Goal: Submit feedback/report problem

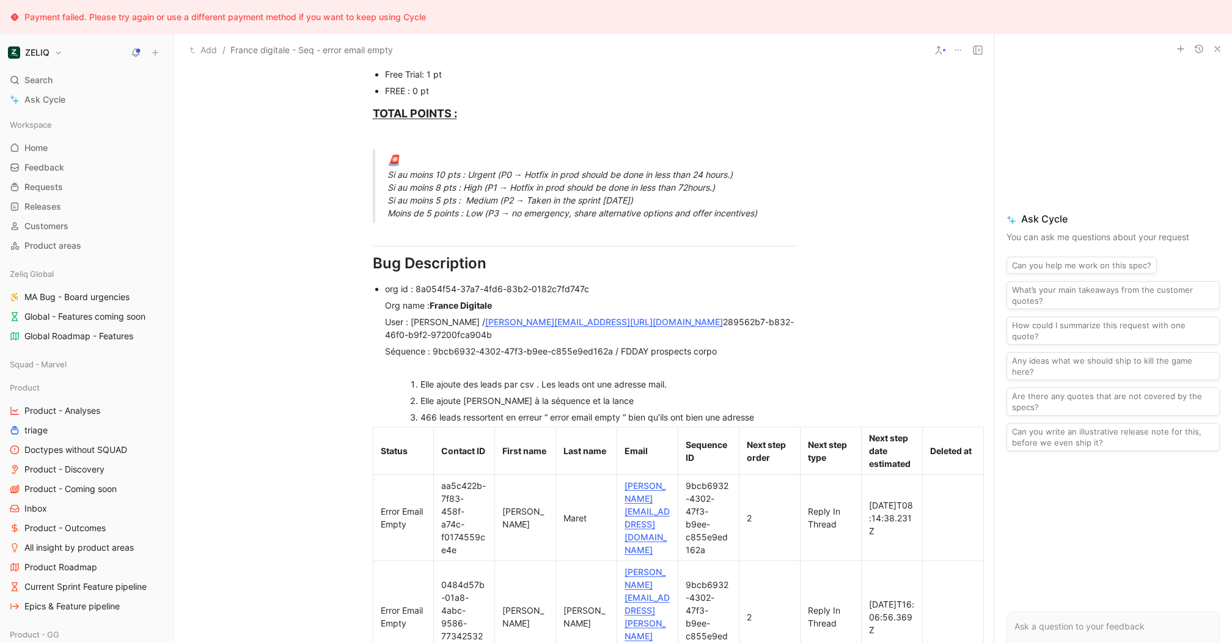
scroll to position [742, 0]
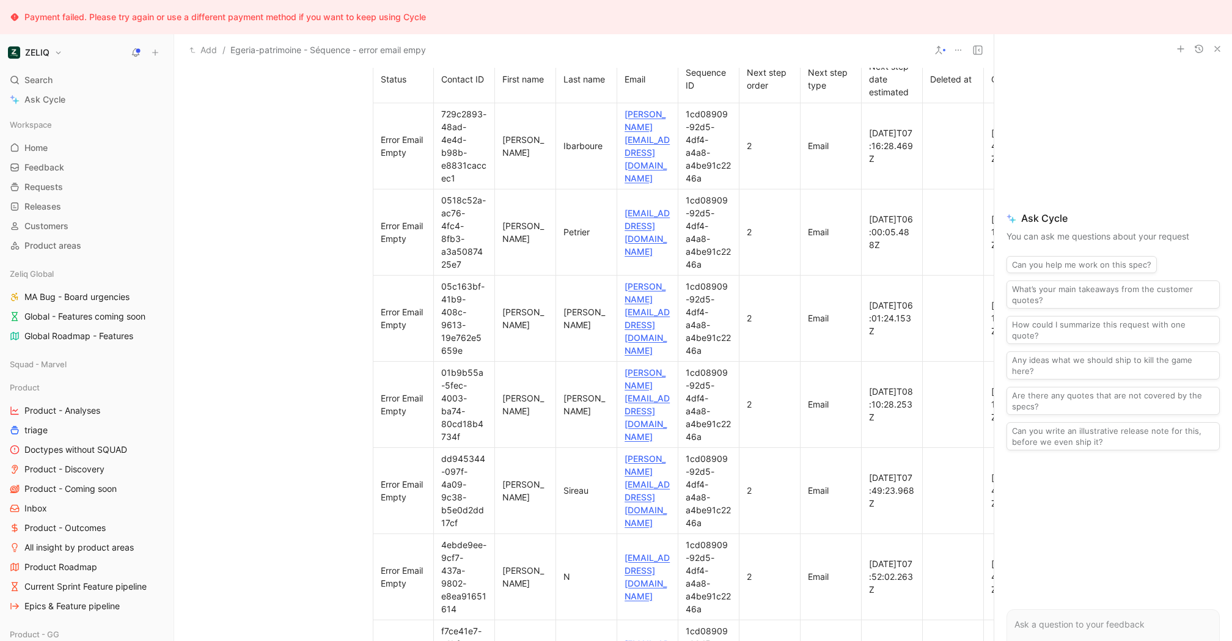
scroll to position [1368, 0]
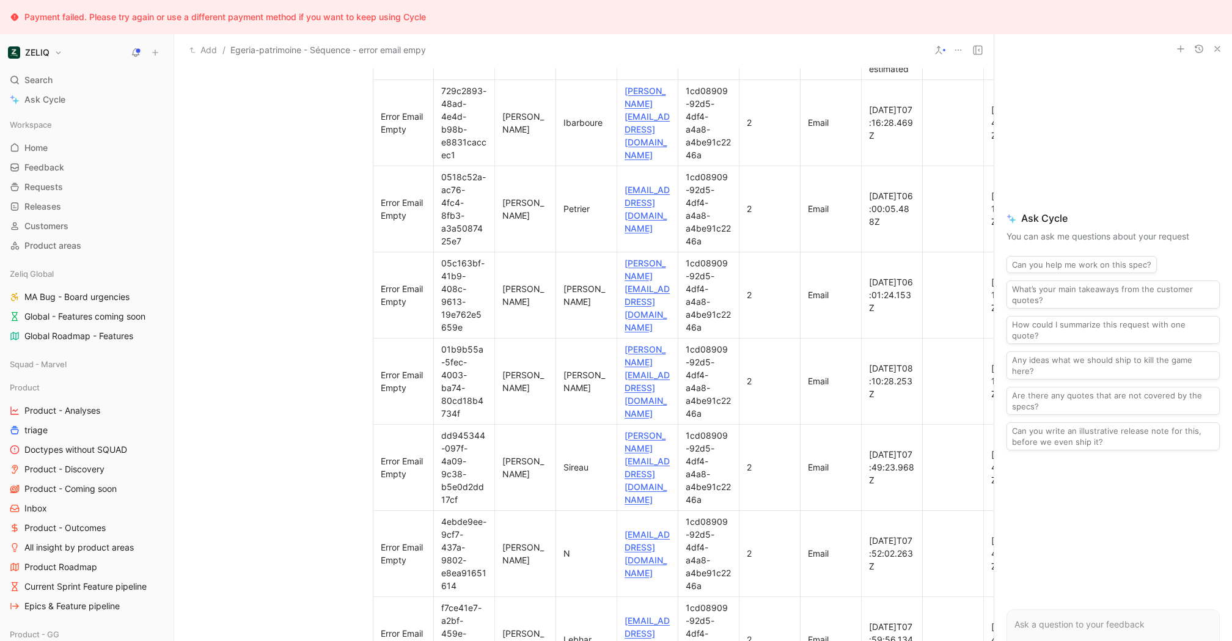
click at [0, 0] on use at bounding box center [0, 0] width 0 height 0
drag, startPoint x: 360, startPoint y: 94, endPoint x: 348, endPoint y: 128, distance: 36.7
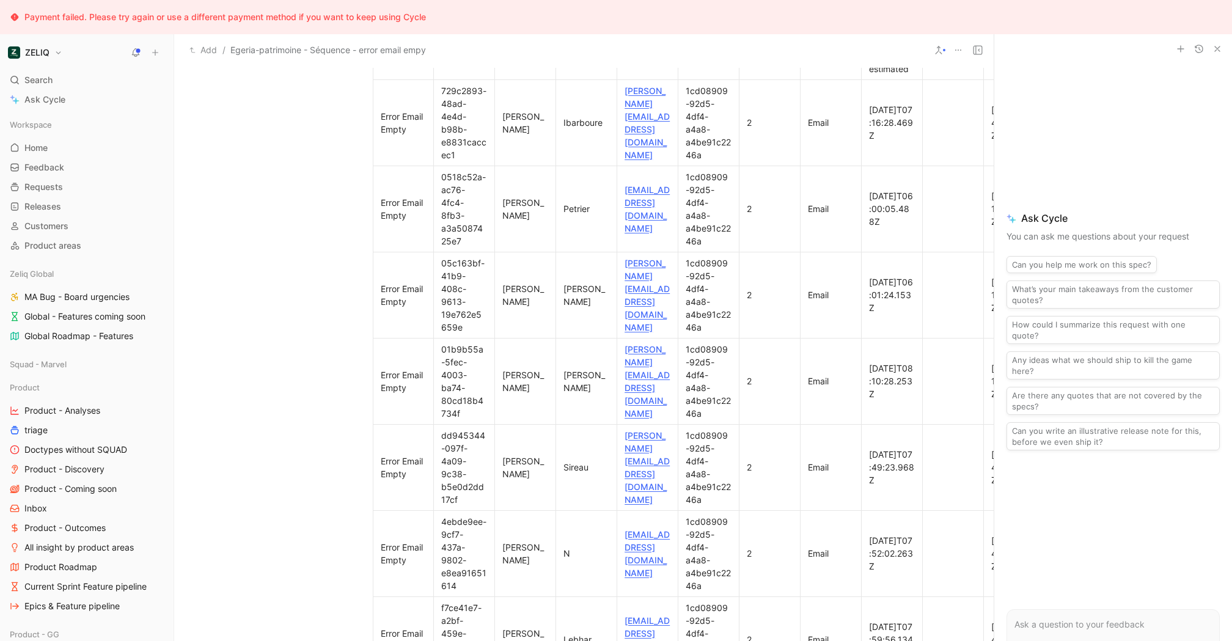
drag, startPoint x: 811, startPoint y: 99, endPoint x: 619, endPoint y: 98, distance: 192.0
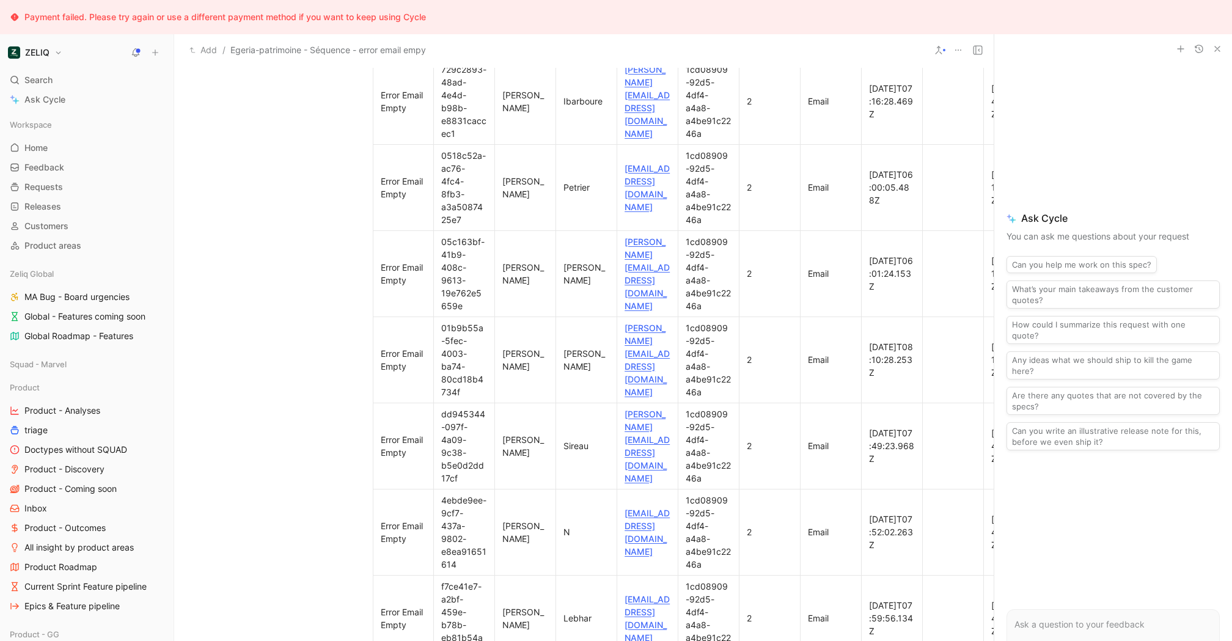
scroll to position [1347, 0]
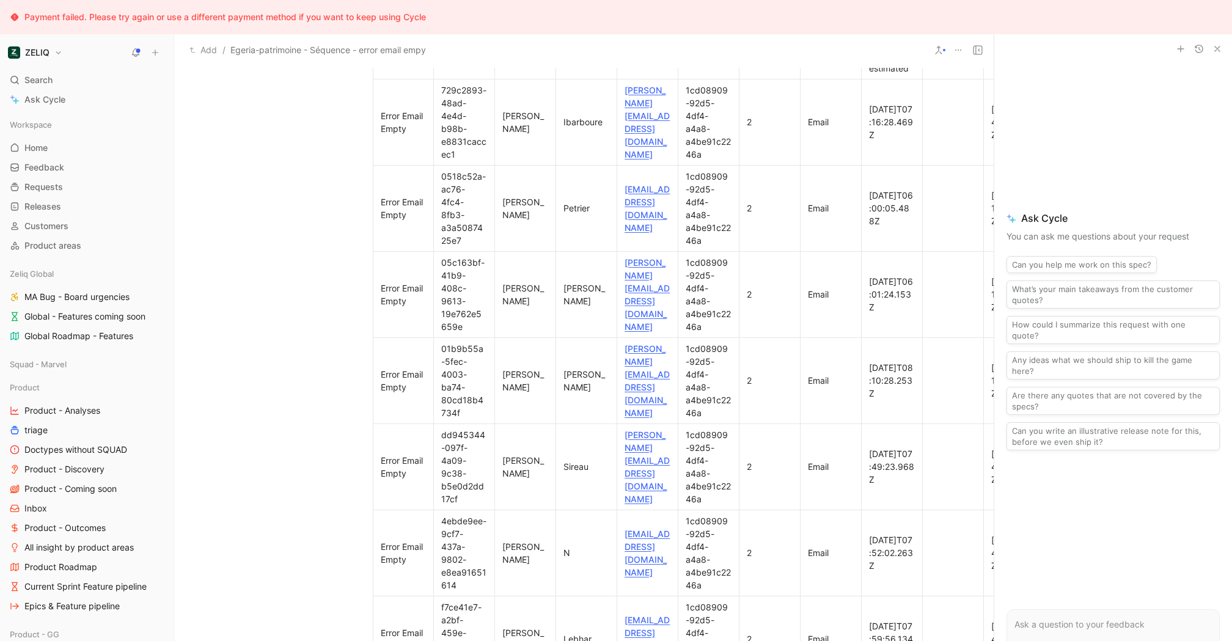
click at [0, 0] on icon at bounding box center [0, 0] width 0 height 0
click at [353, 136] on span "Download" at bounding box center [350, 135] width 40 height 10
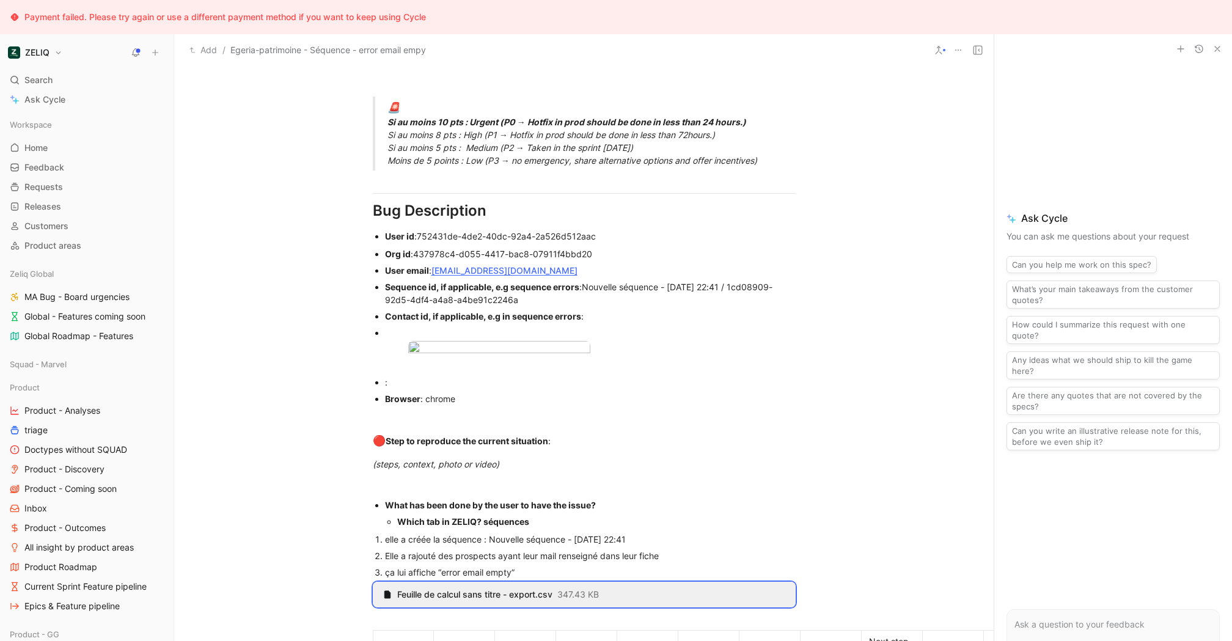
scroll to position [741, 0]
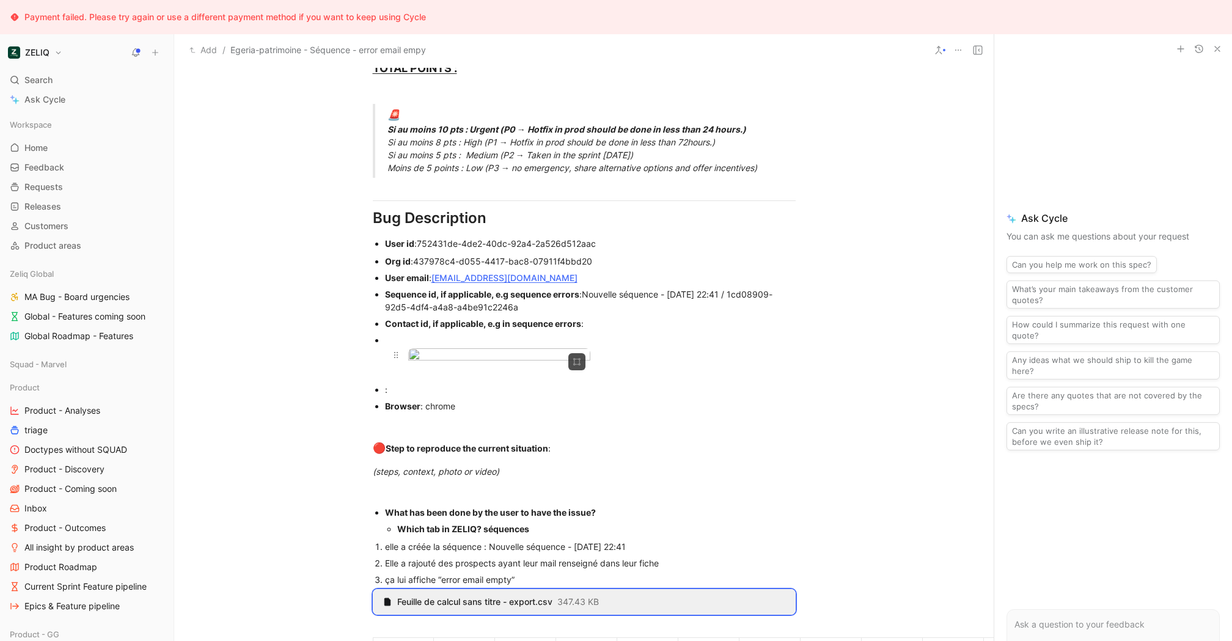
click at [493, 411] on body "Payment failed. Please try again or use a different payment method if you want …" at bounding box center [616, 320] width 1232 height 641
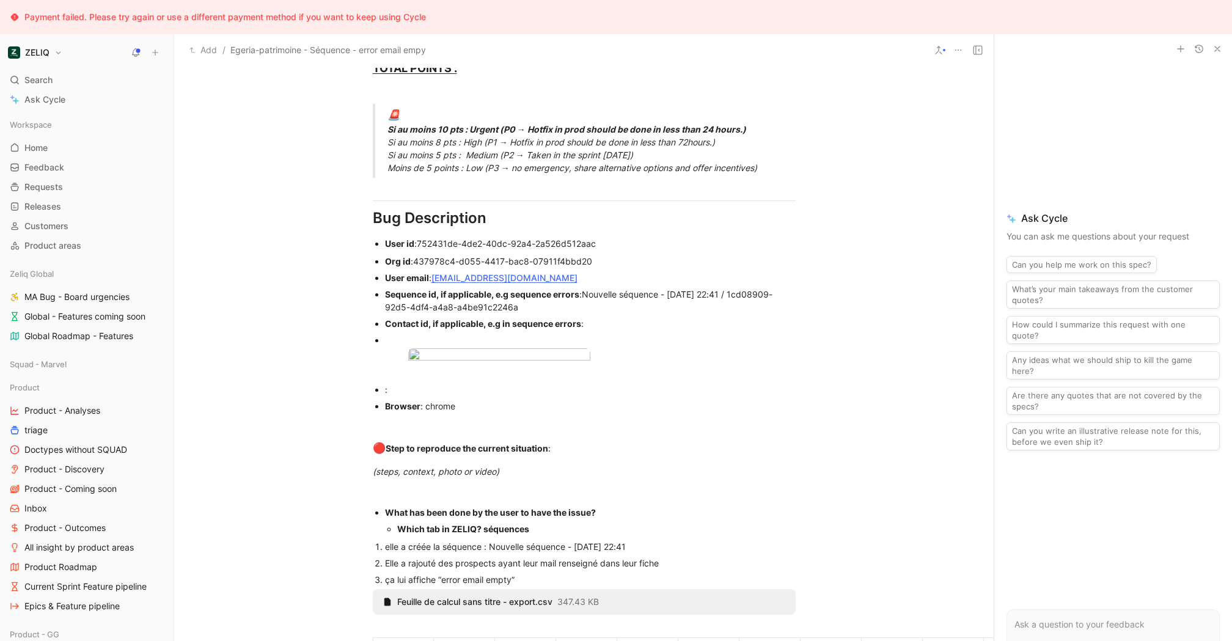
click at [1177, 641] on div at bounding box center [616, 641] width 1232 height 0
click at [487, 400] on body "Payment failed. Please try again or use a different payment method if you want …" at bounding box center [616, 320] width 1232 height 641
click at [487, 400] on img at bounding box center [518, 391] width 385 height 201
click at [361, 308] on ul "Org id : 437978c4-d055-4417-bac8-07911f4bbd20 User email : agouirand@egeria-pat…" at bounding box center [585, 333] width 470 height 161
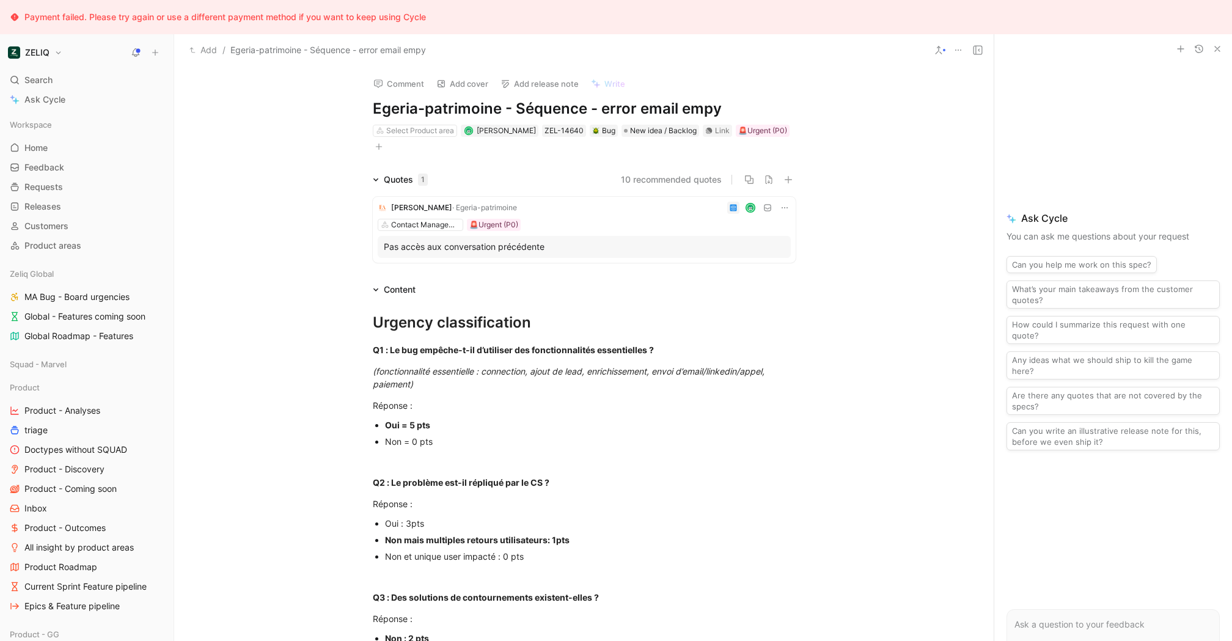
scroll to position [741, 0]
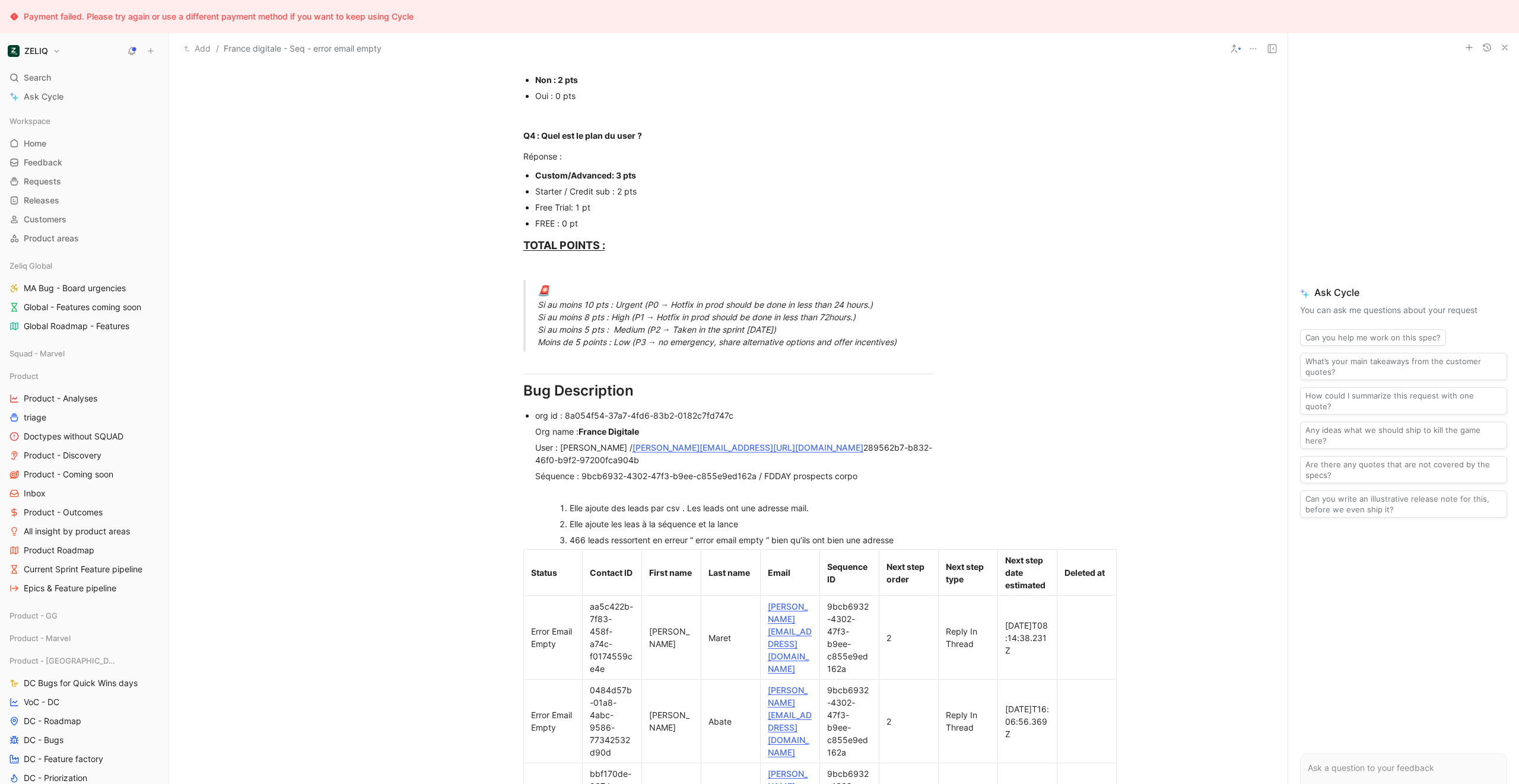
scroll to position [524, 0]
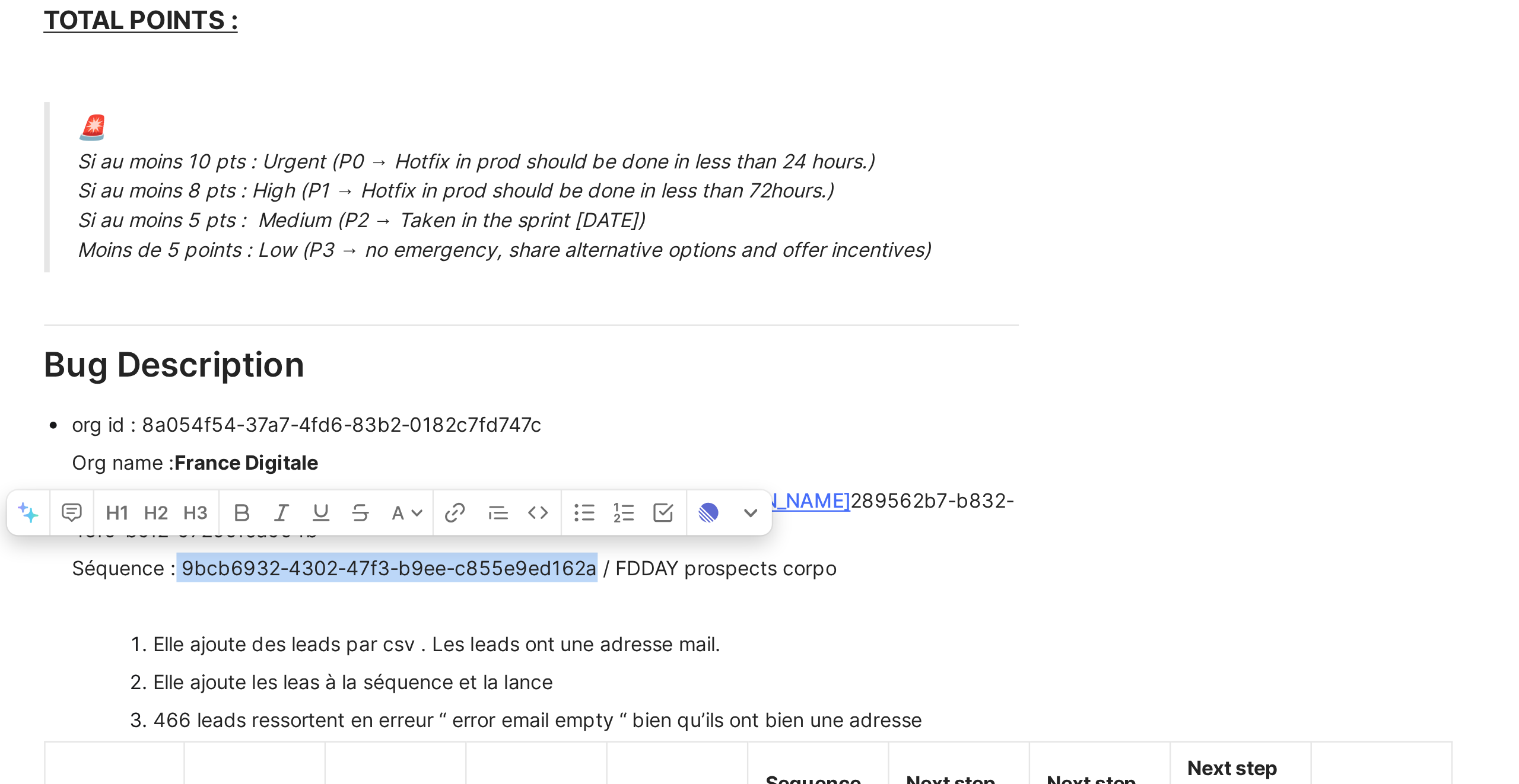
drag, startPoint x: 753, startPoint y: 509, endPoint x: 580, endPoint y: 509, distance: 173.0
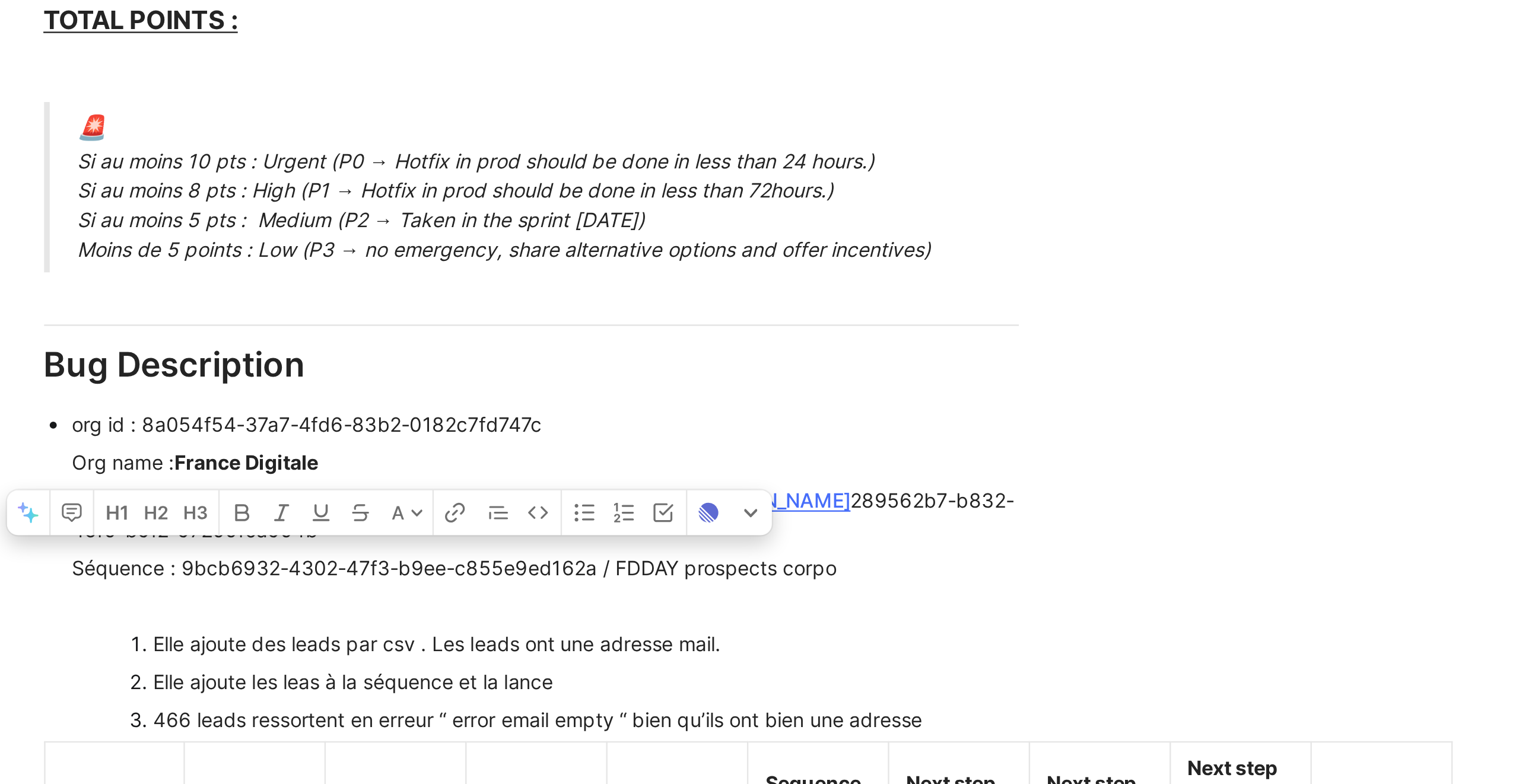
click at [581, 513] on div "Séquence : 9bcb6932-4302-47f3-b9ee-c855e9ed162a / FDDAY prospects corpo" at bounding box center [734, 519] width 399 height 13
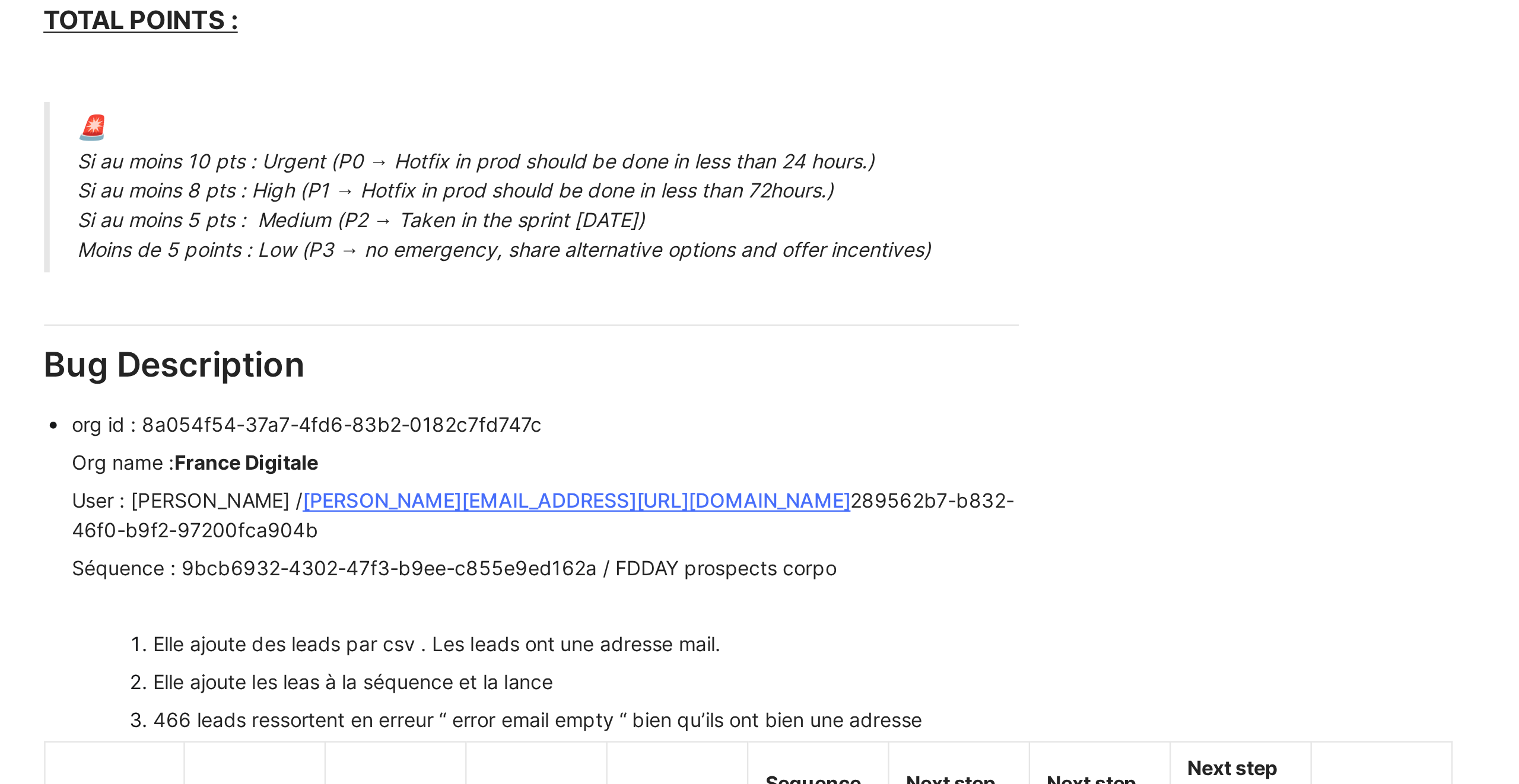
drag, startPoint x: 581, startPoint y: 509, endPoint x: 702, endPoint y: 505, distance: 121.1
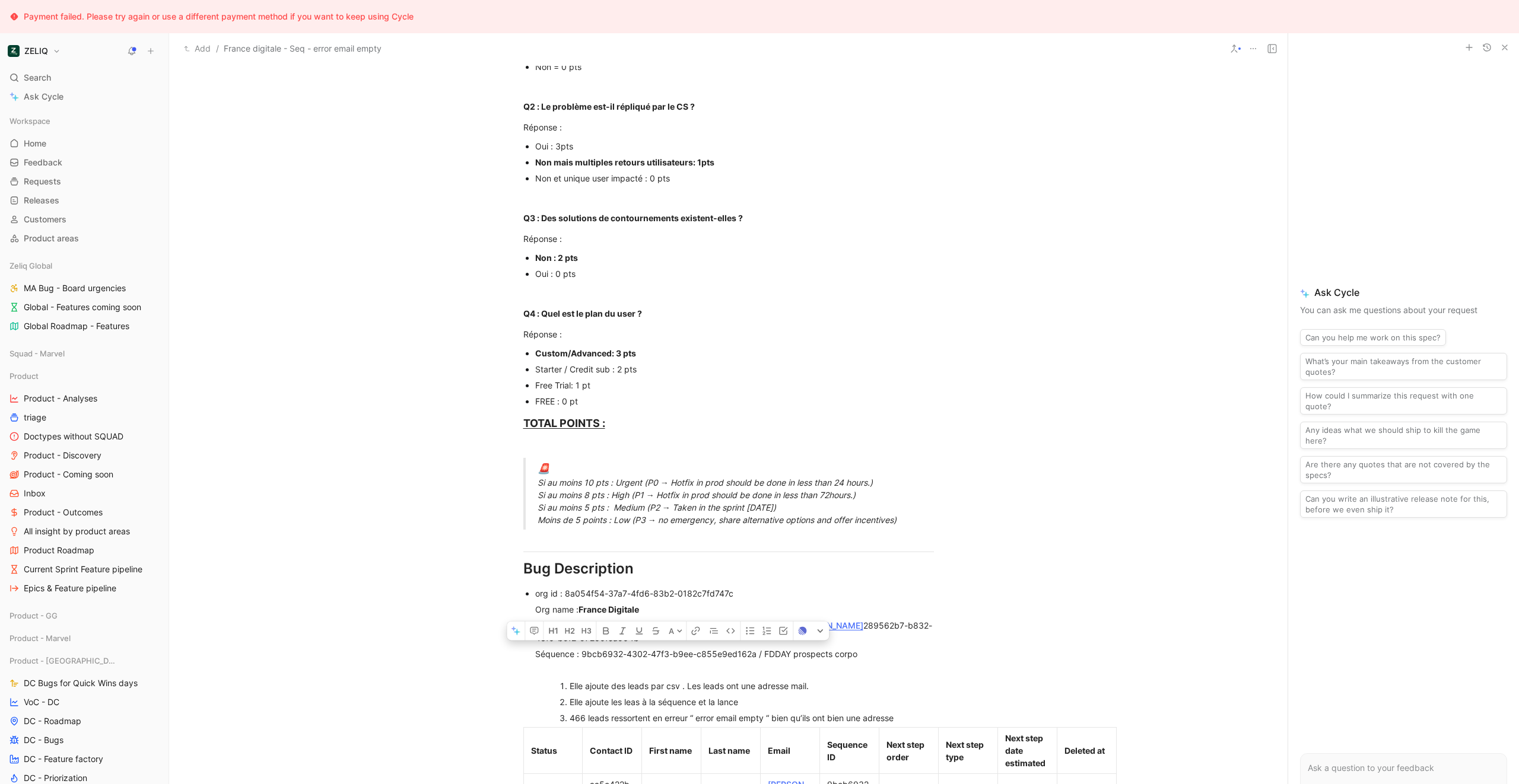
scroll to position [293, 0]
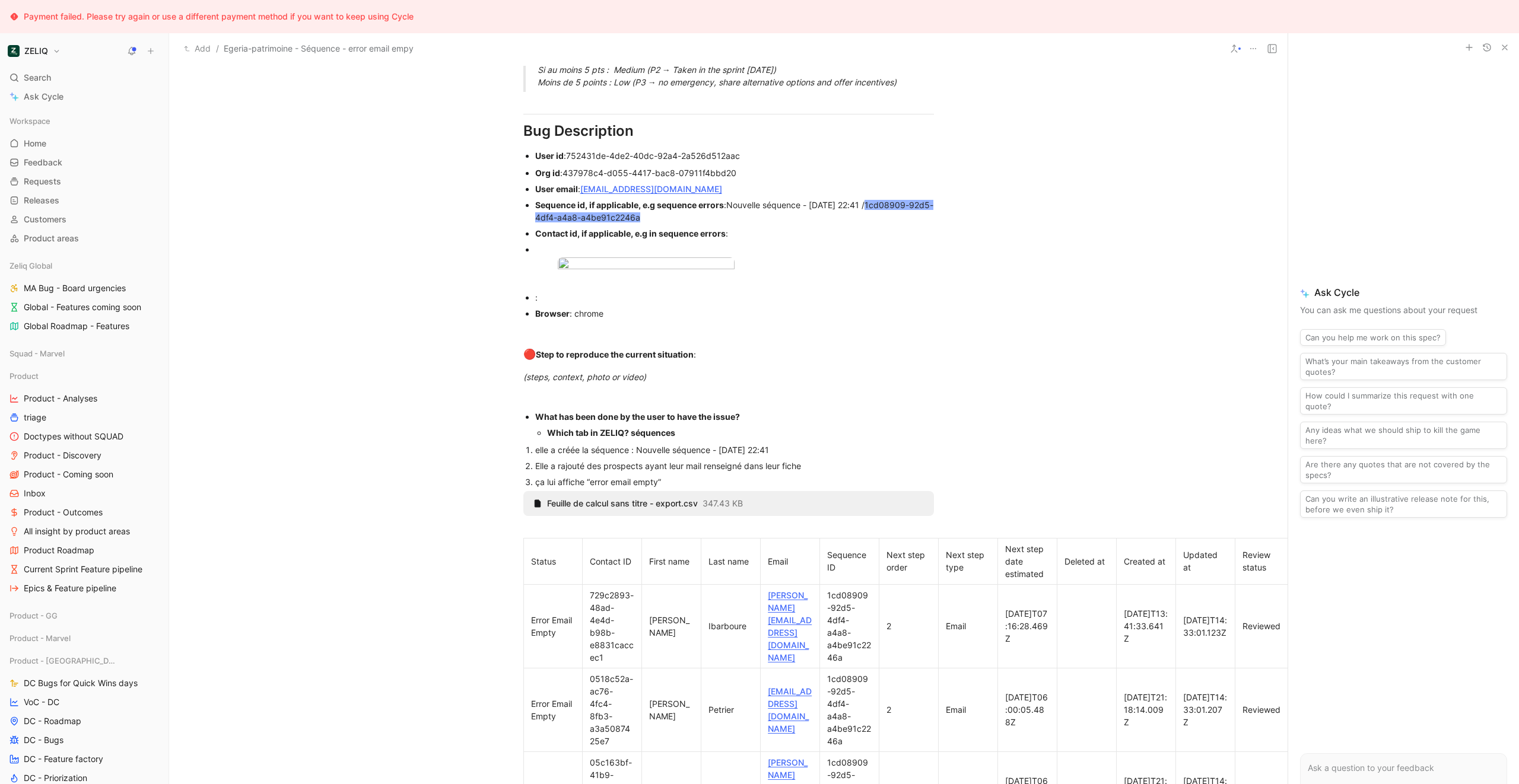
scroll to position [790, 0]
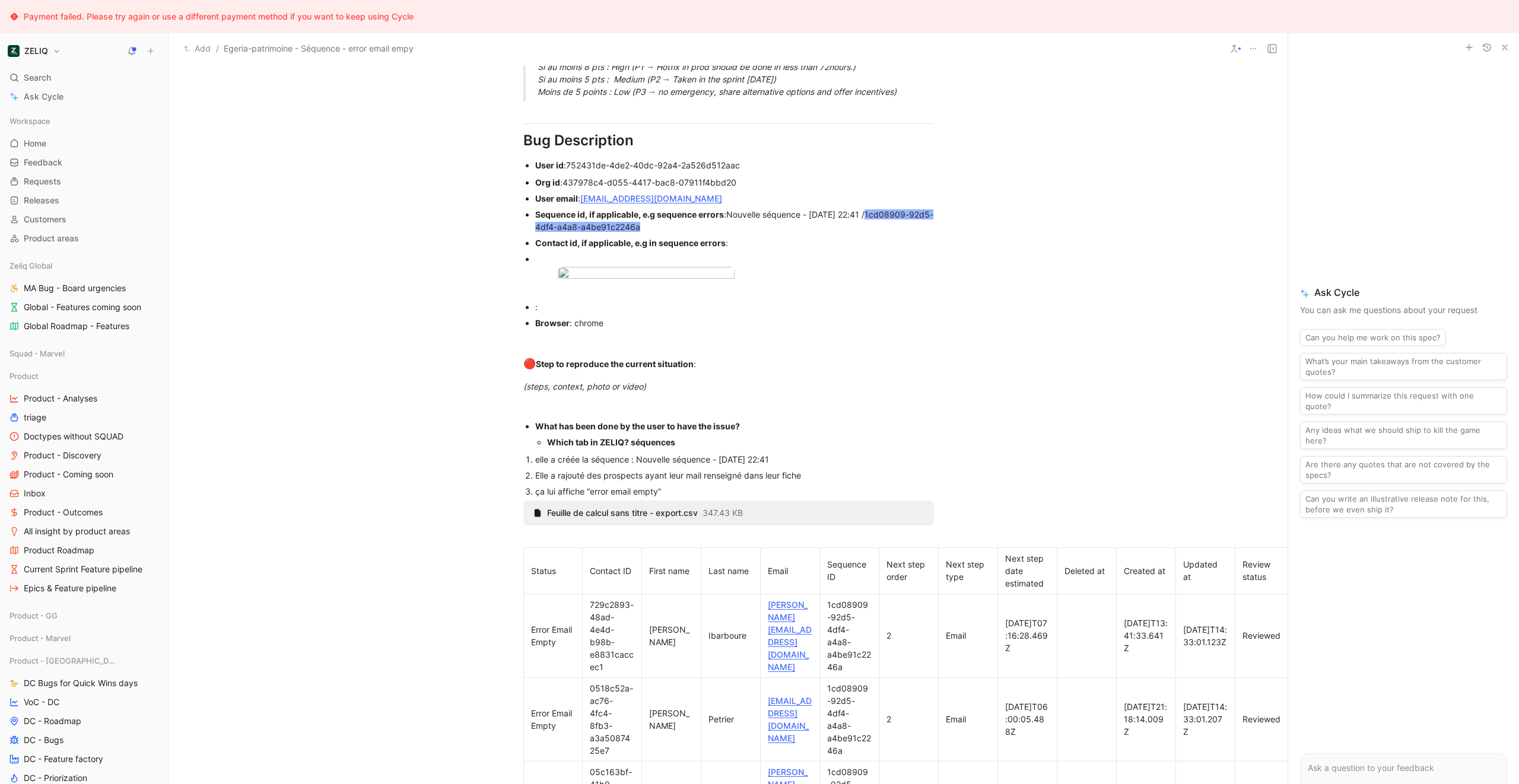
click at [785, 226] on div "Sequence id, if applicable, e.g sequence errors : Nouvelle séquence - 21/07/202…" at bounding box center [734, 221] width 399 height 25
drag, startPoint x: 785, startPoint y: 226, endPoint x: 536, endPoint y: 230, distance: 249.0
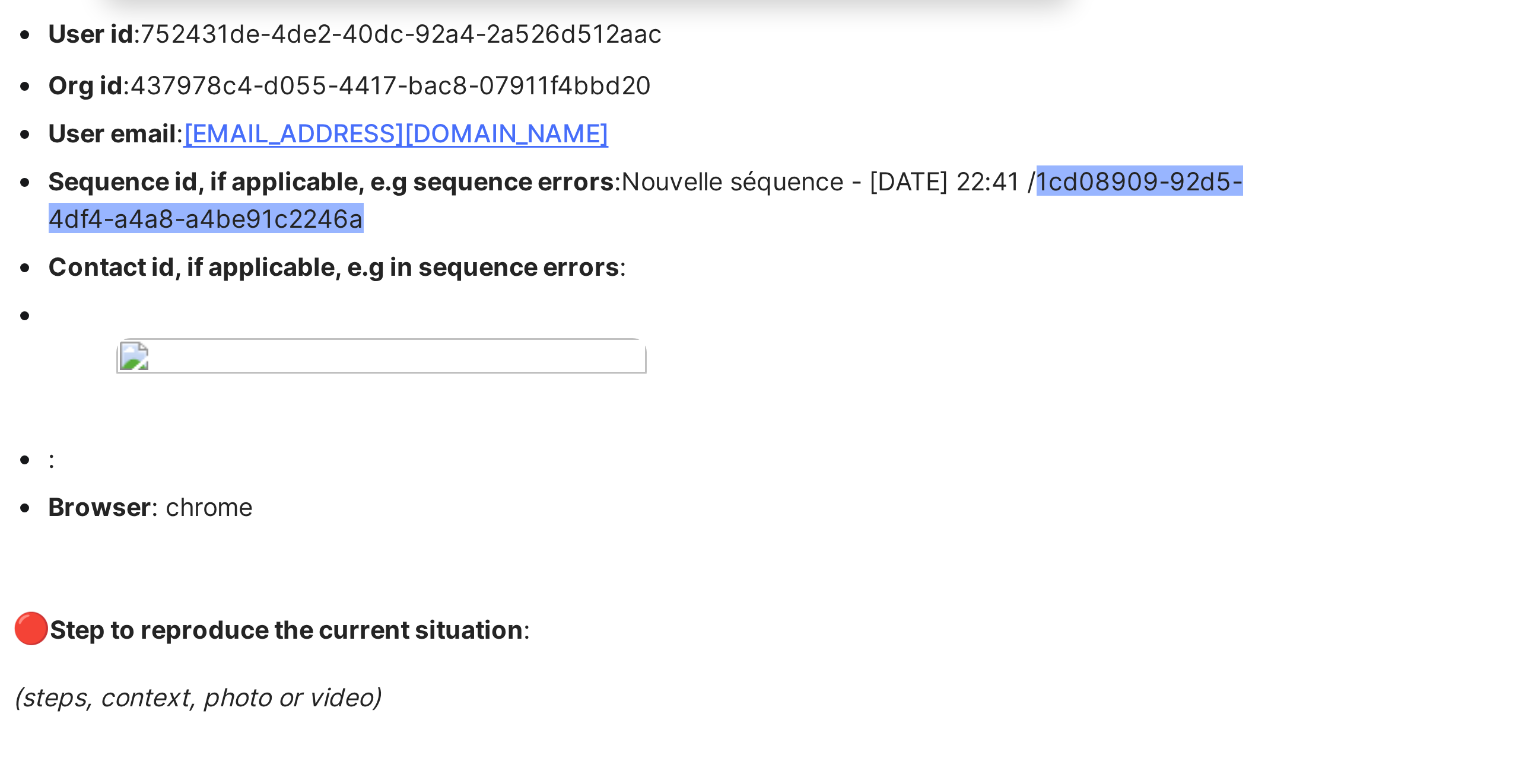
click at [757, 227] on div "Sequence id, if applicable, e.g sequence errors : Nouvelle séquence - 21/07/202…" at bounding box center [734, 221] width 399 height 25
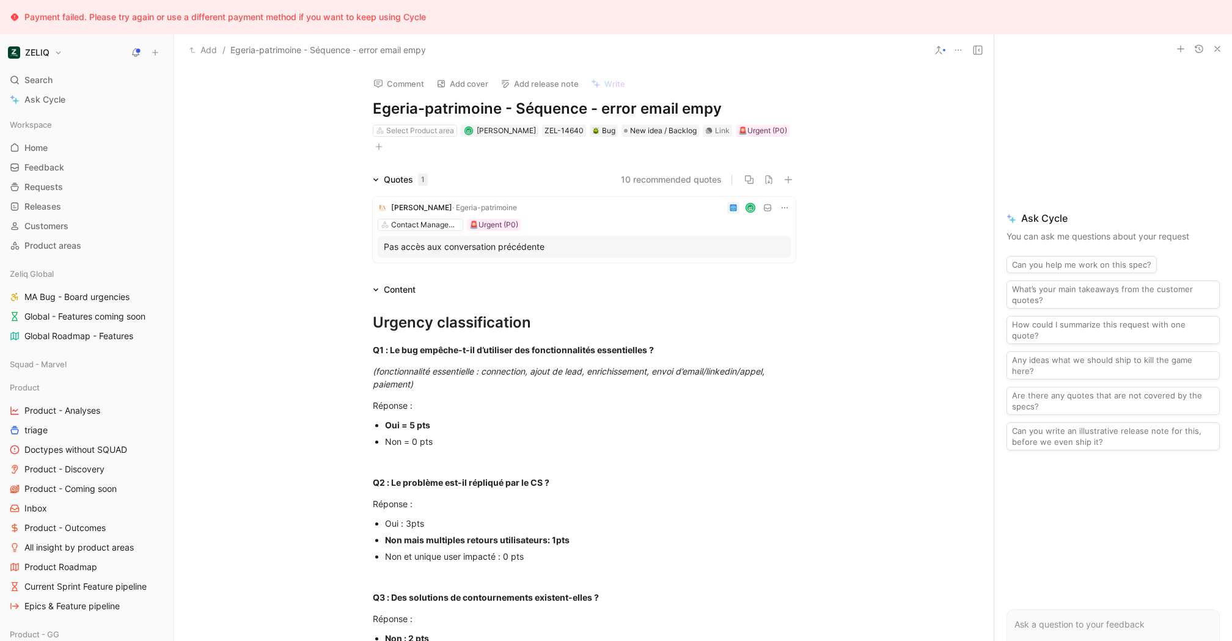
scroll to position [741, 0]
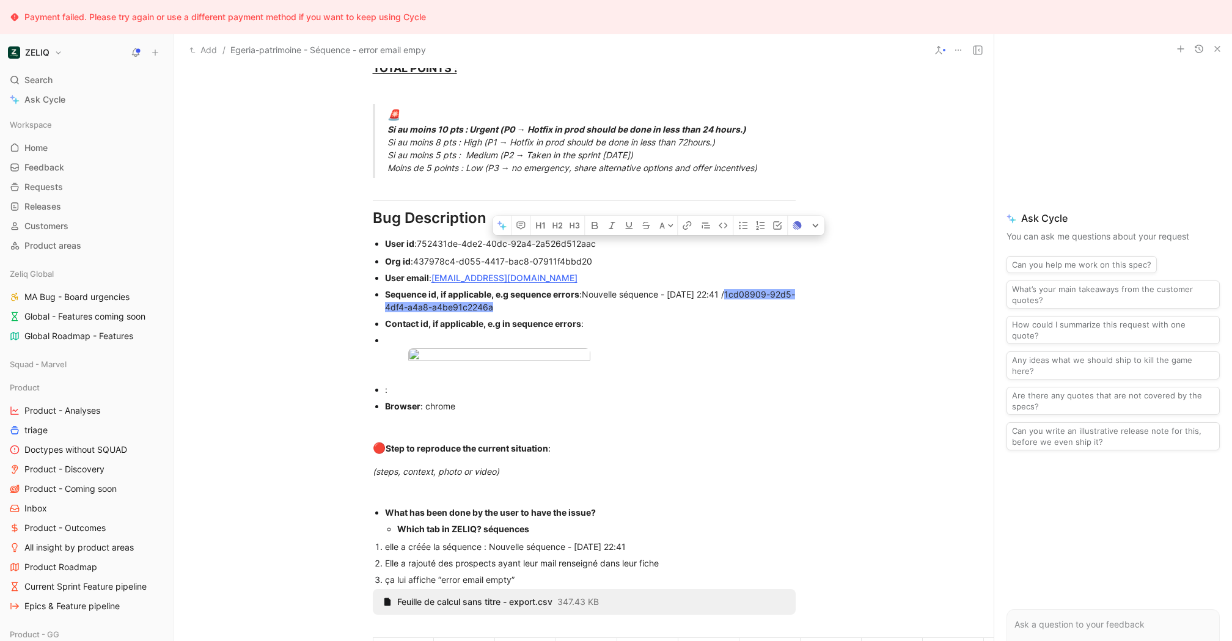
click at [830, 555] on div "Urgency classification Q1 : Le bug empêche-t-il d’utiliser des fonctionnalités …" at bounding box center [584, 542] width 820 height 1972
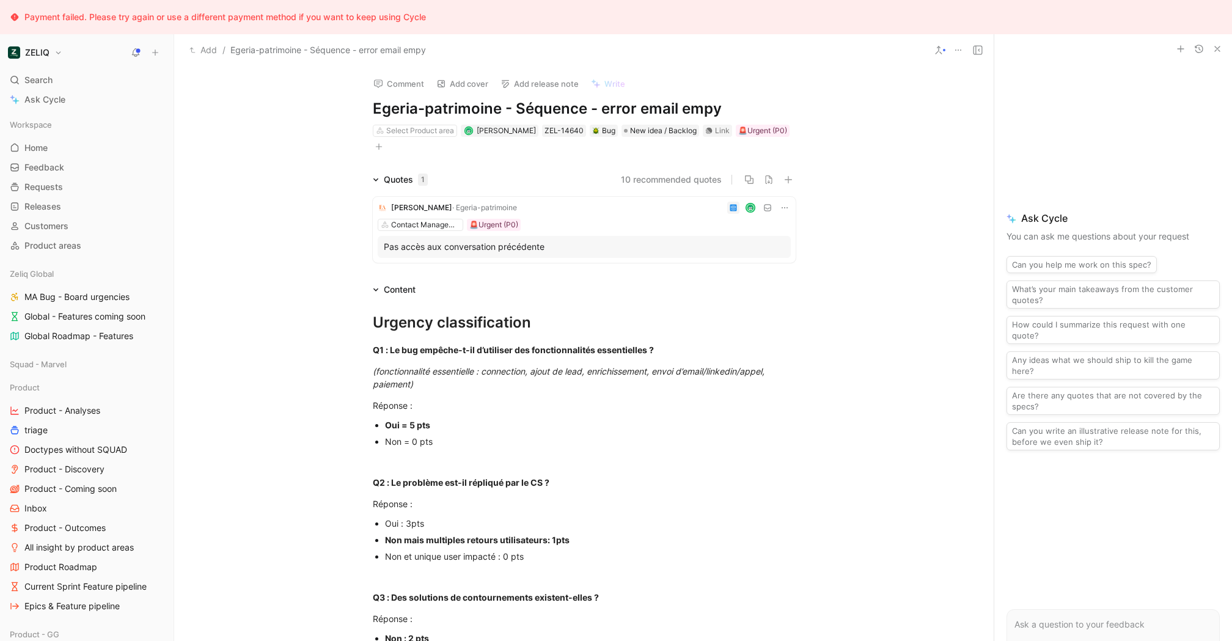
scroll to position [741, 0]
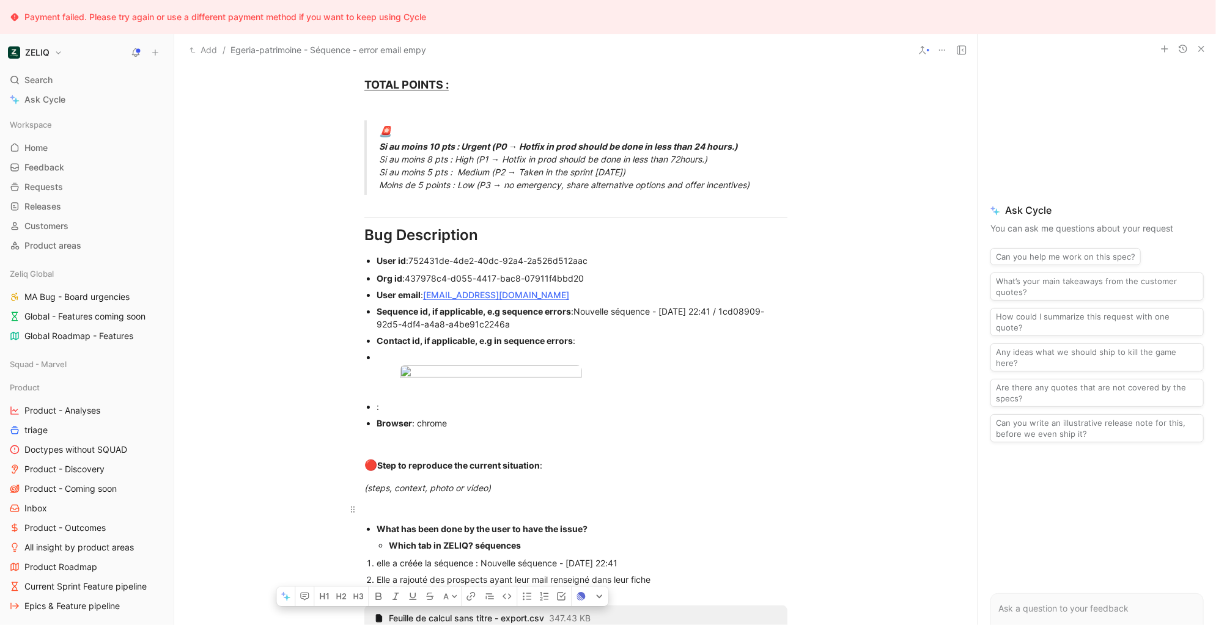
scroll to position [732, 0]
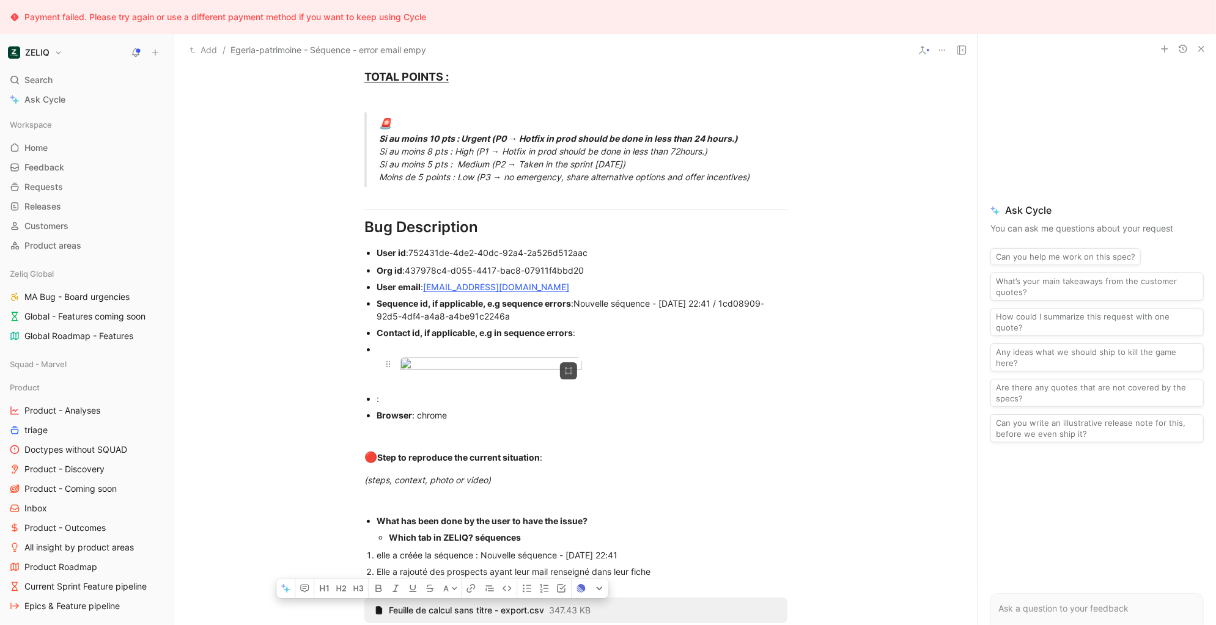
click at [466, 424] on body "Payment failed. Please try again or use a different payment method if you want …" at bounding box center [608, 312] width 1216 height 625
click at [0, 0] on icon at bounding box center [0, 0] width 0 height 0
click at [360, 424] on ul "Org id : 437978c4-d055-4417-bac8-07911f4bbd20 User email : agouirand@egeria-pat…" at bounding box center [576, 342] width 470 height 161
click at [0, 0] on icon at bounding box center [0, 0] width 0 height 0
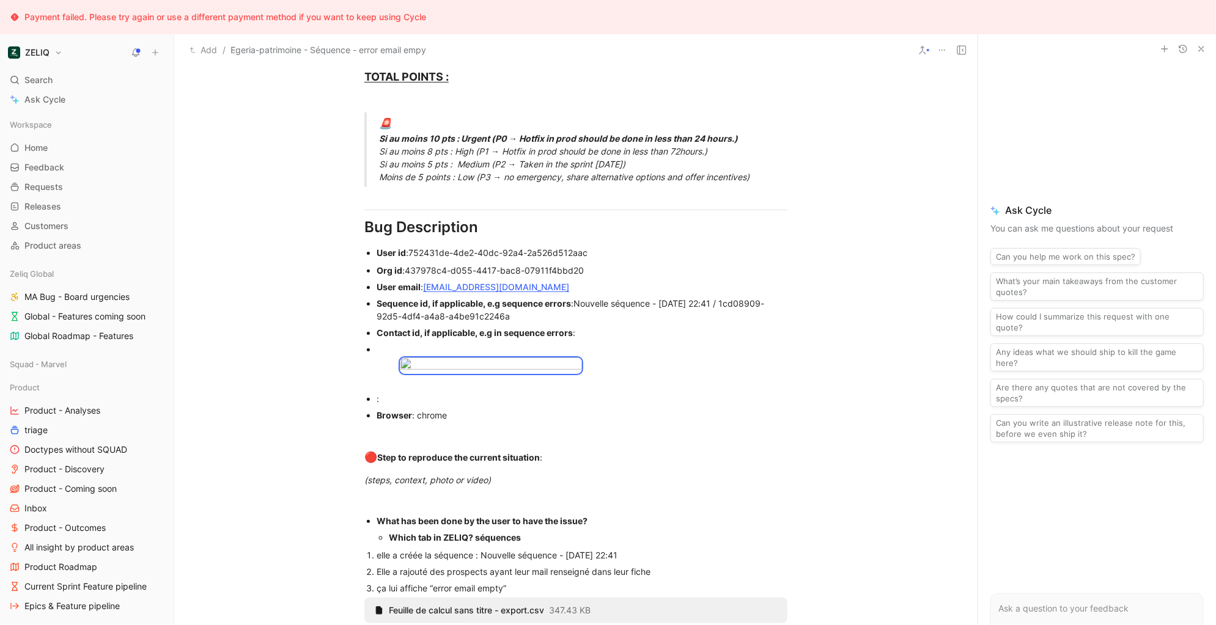
click at [0, 0] on icon at bounding box center [0, 0] width 0 height 0
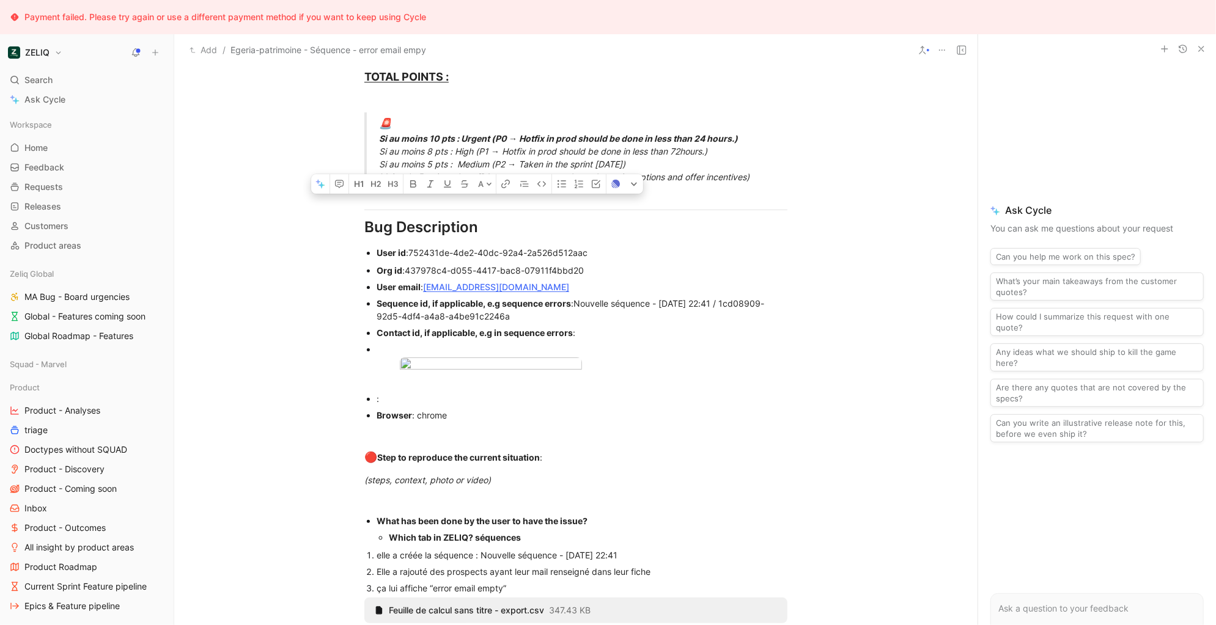
drag, startPoint x: 589, startPoint y: 326, endPoint x: 369, endPoint y: 245, distance: 234.6
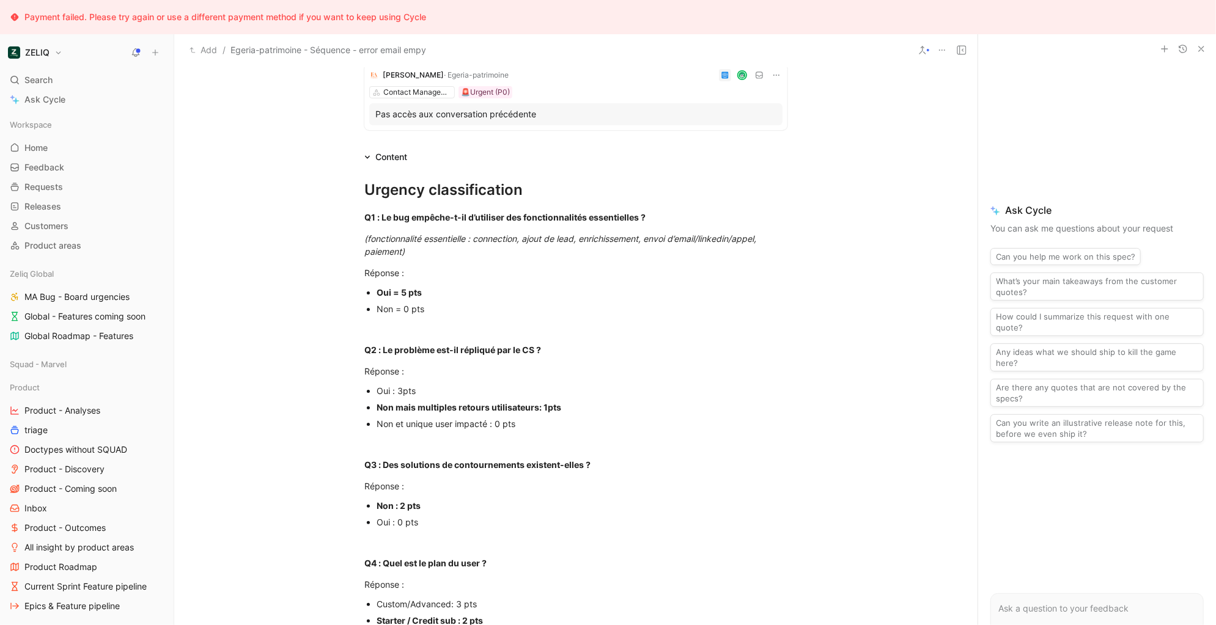
scroll to position [0, 0]
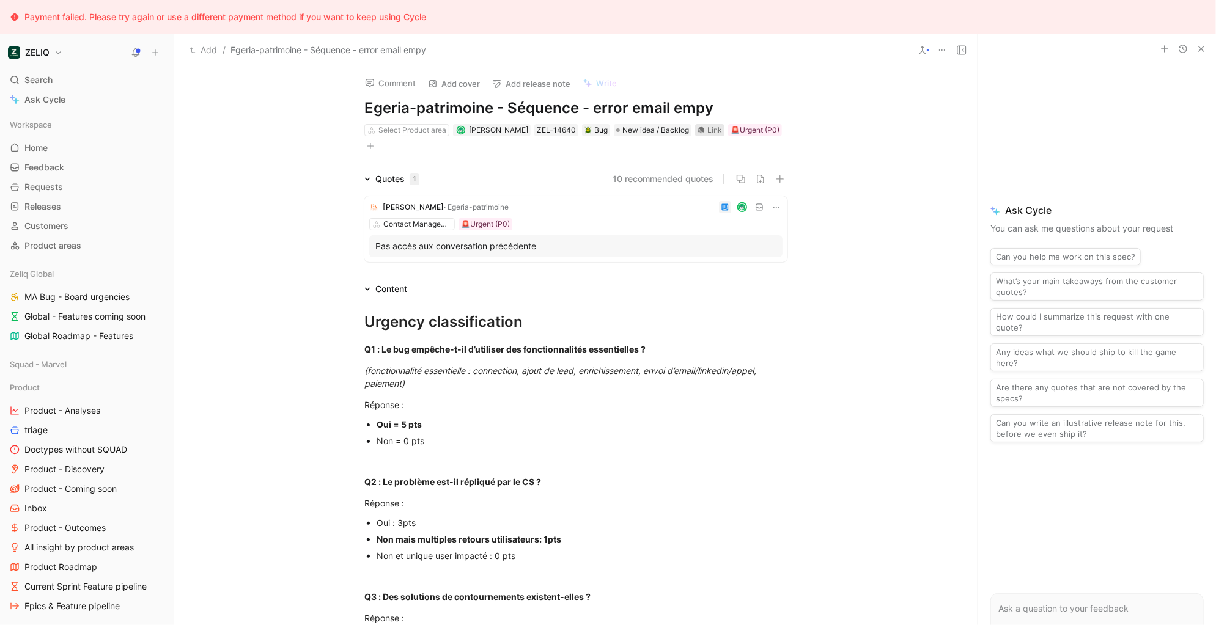
click at [714, 128] on div "Link" at bounding box center [714, 130] width 15 height 12
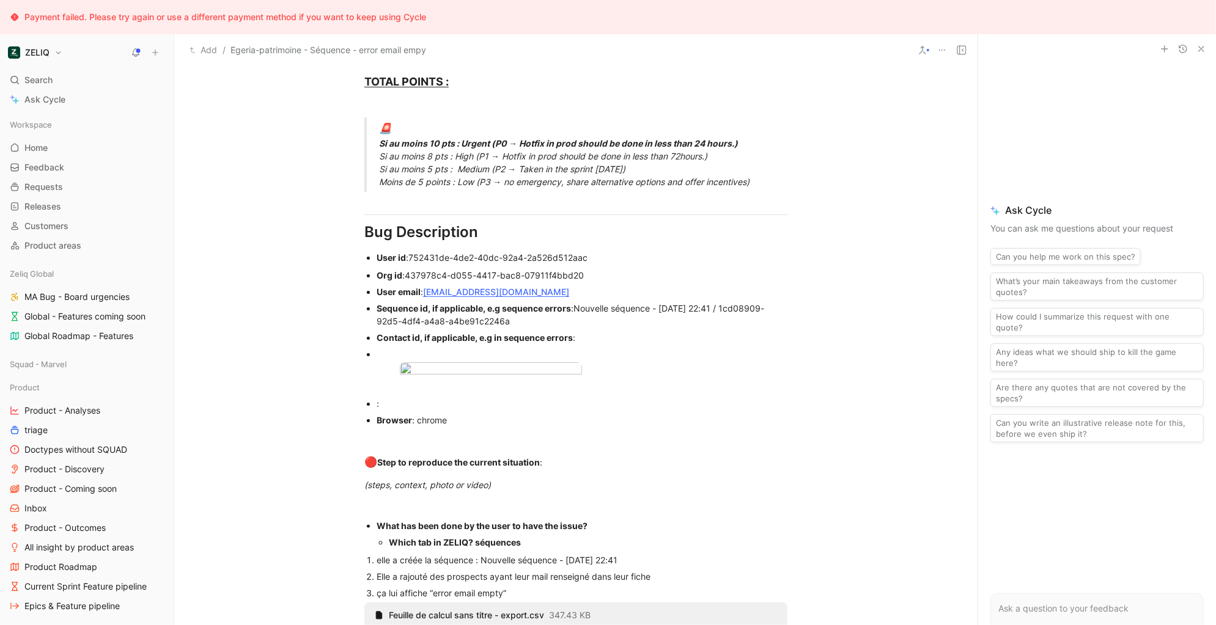
scroll to position [719, 0]
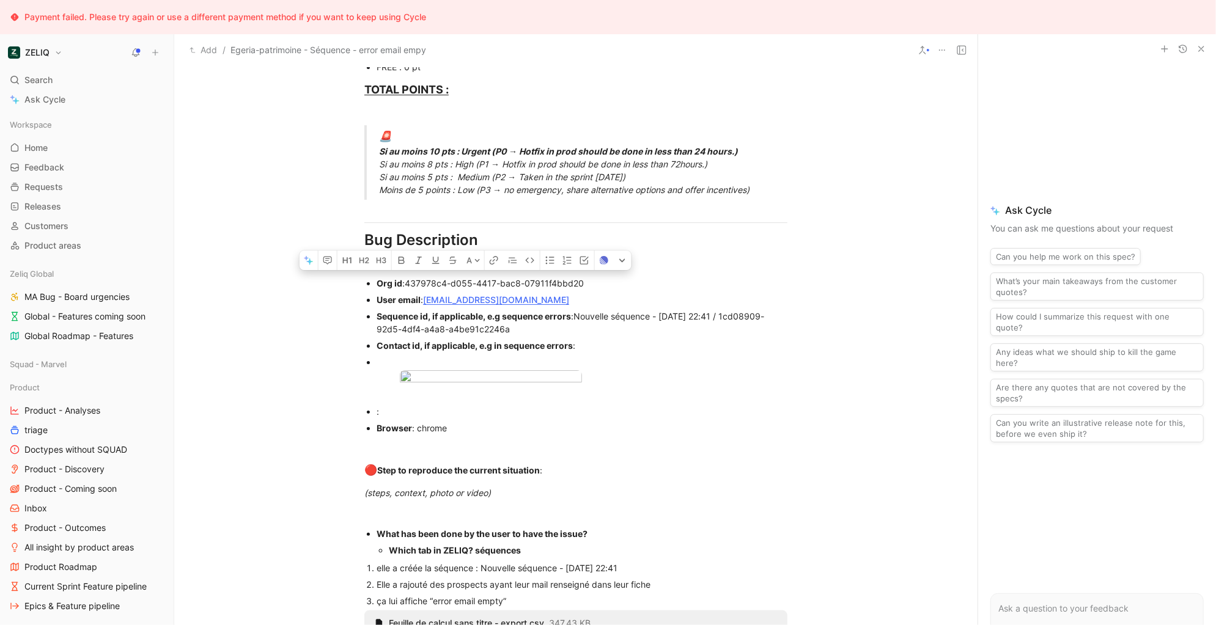
drag, startPoint x: 569, startPoint y: 328, endPoint x: 335, endPoint y: 328, distance: 234.1
click at [852, 429] on div "Urgency classification Q1 : Le bug empêche-t-il d’utiliser des fonctionnalités …" at bounding box center [575, 564] width 803 height 1972
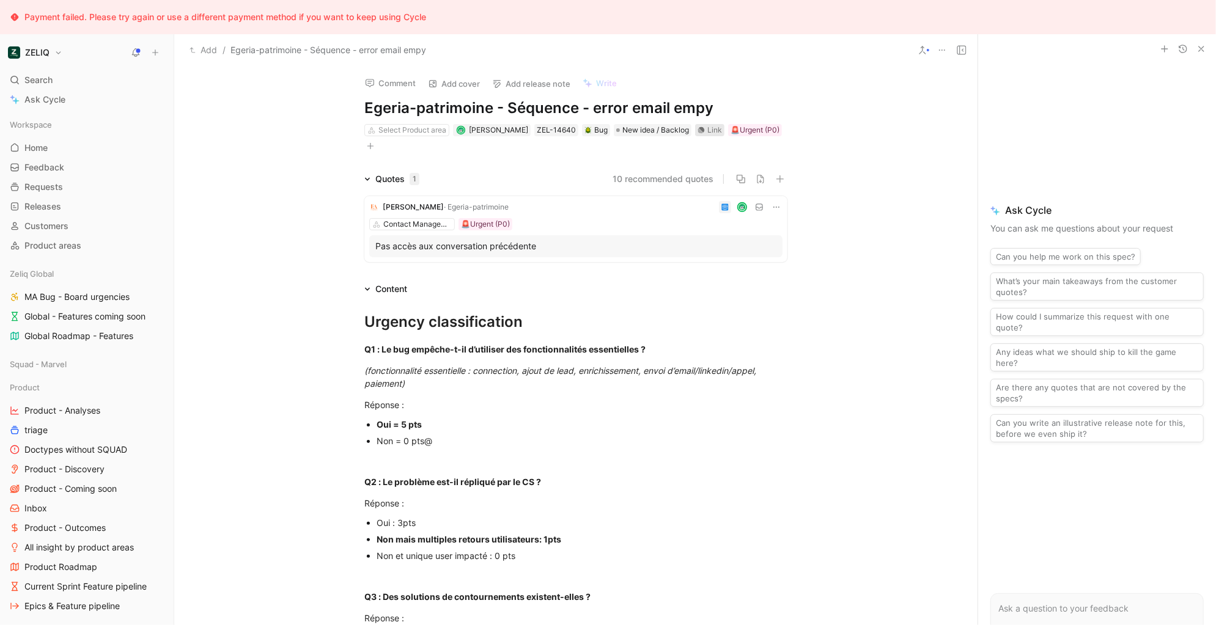
click at [709, 130] on div "Link" at bounding box center [714, 130] width 15 height 12
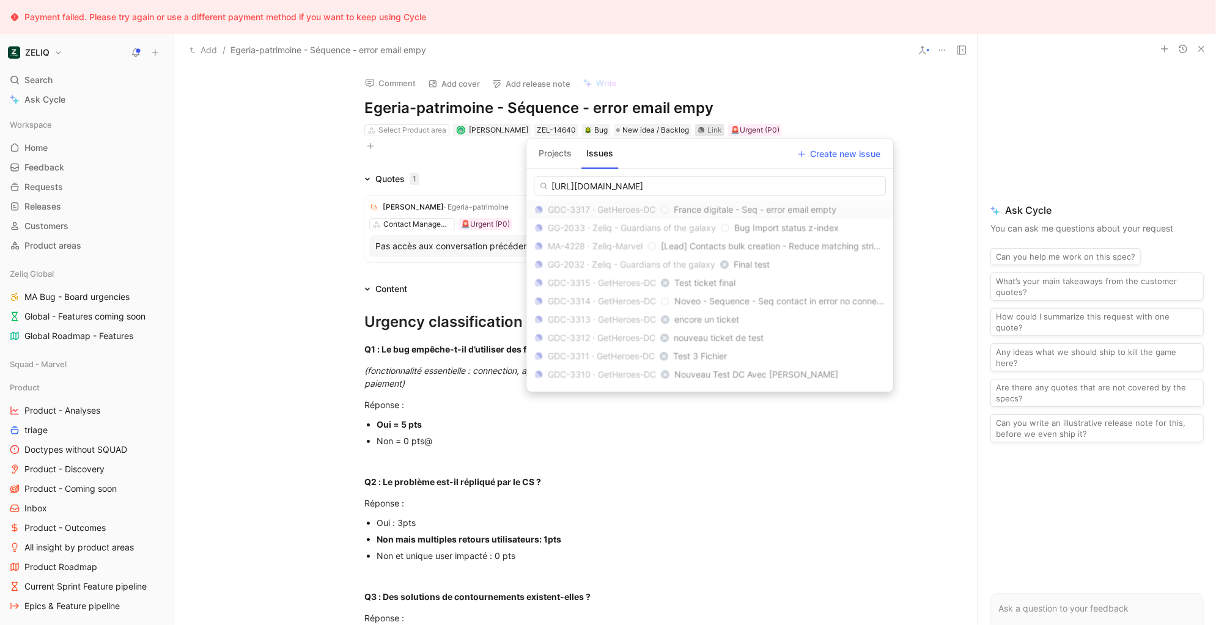
scroll to position [0, 13]
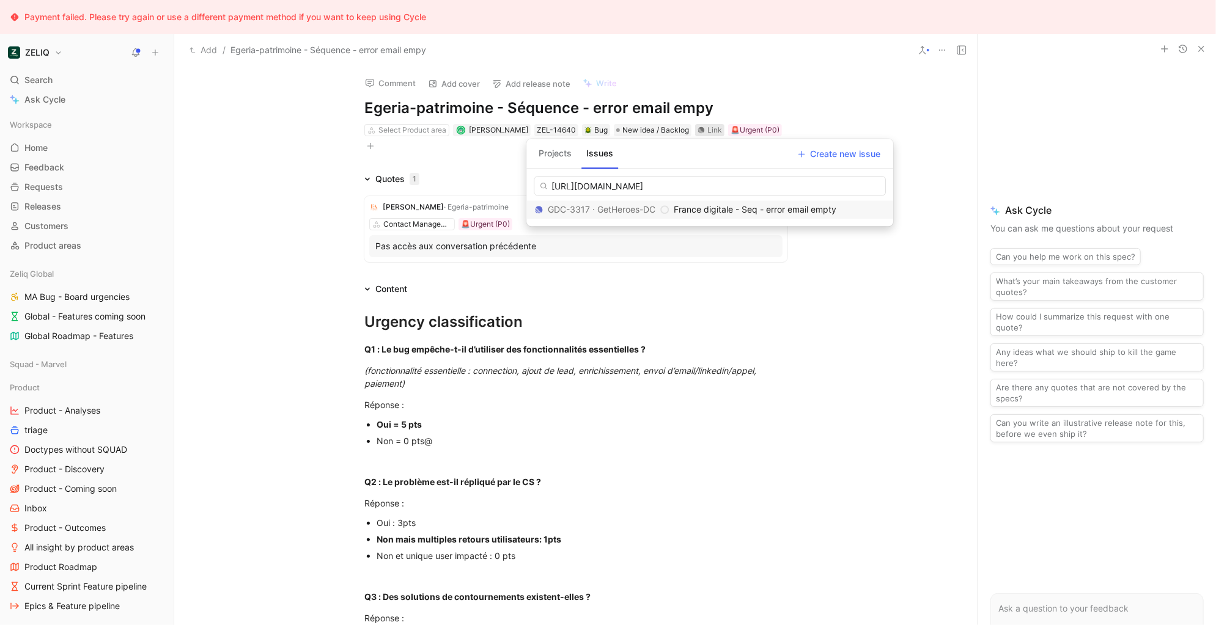
type input "https://linear.app/getheroes/issue/GDC-3317/france-digitale-seq-error-email-emp…"
click at [770, 209] on span "France digitale - Seq - error email empty" at bounding box center [755, 209] width 163 height 10
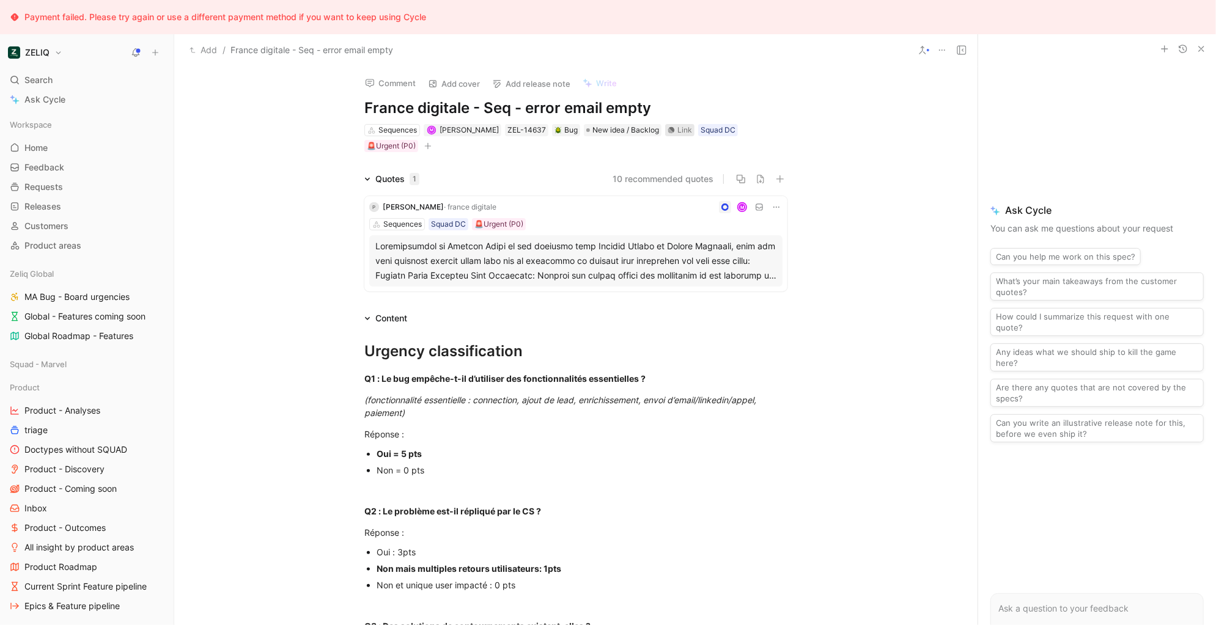
click at [677, 130] on div "Link" at bounding box center [684, 130] width 15 height 12
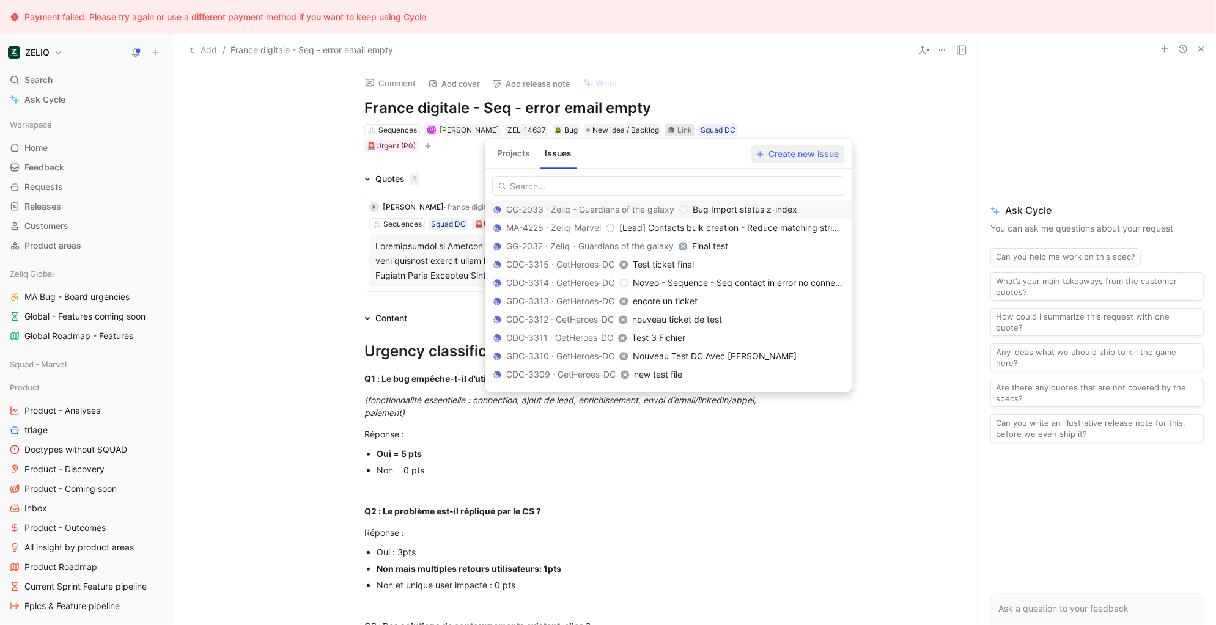
click at [798, 159] on span "Create new issue" at bounding box center [797, 154] width 83 height 15
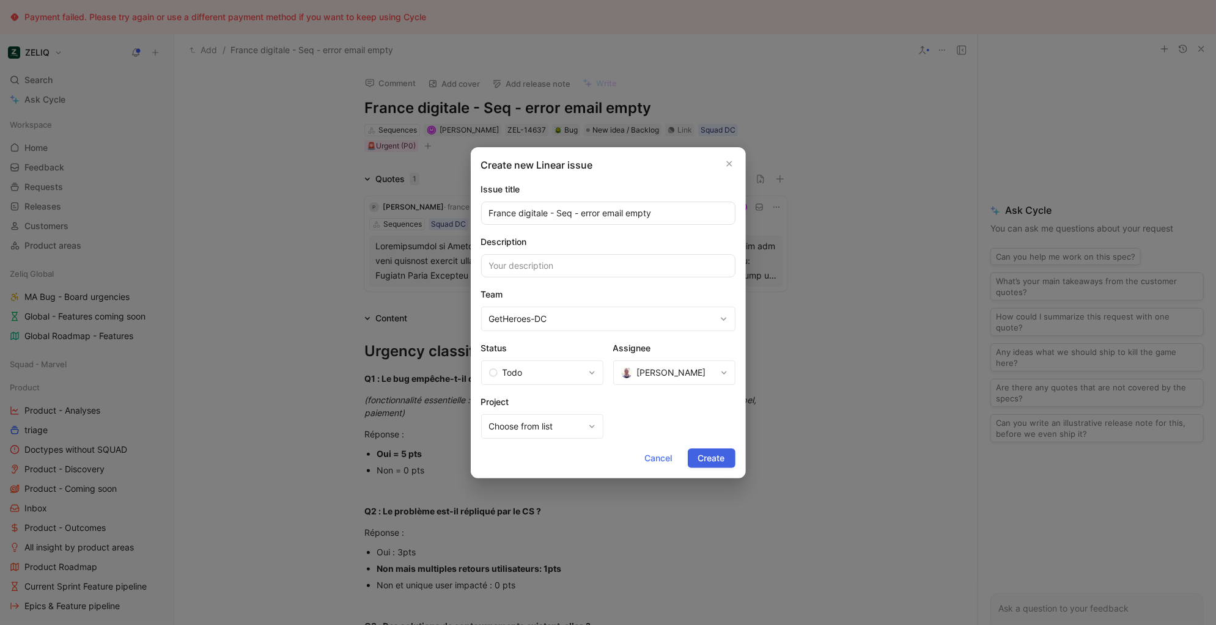
click at [709, 460] on span "Create" at bounding box center [711, 458] width 27 height 15
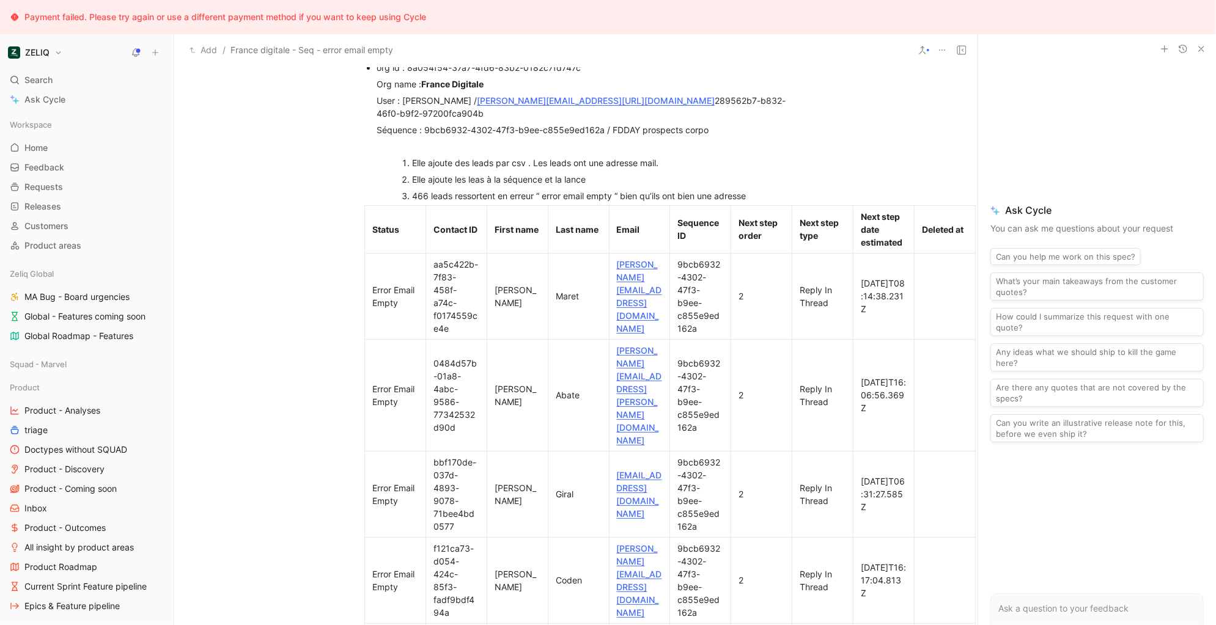
scroll to position [752, 0]
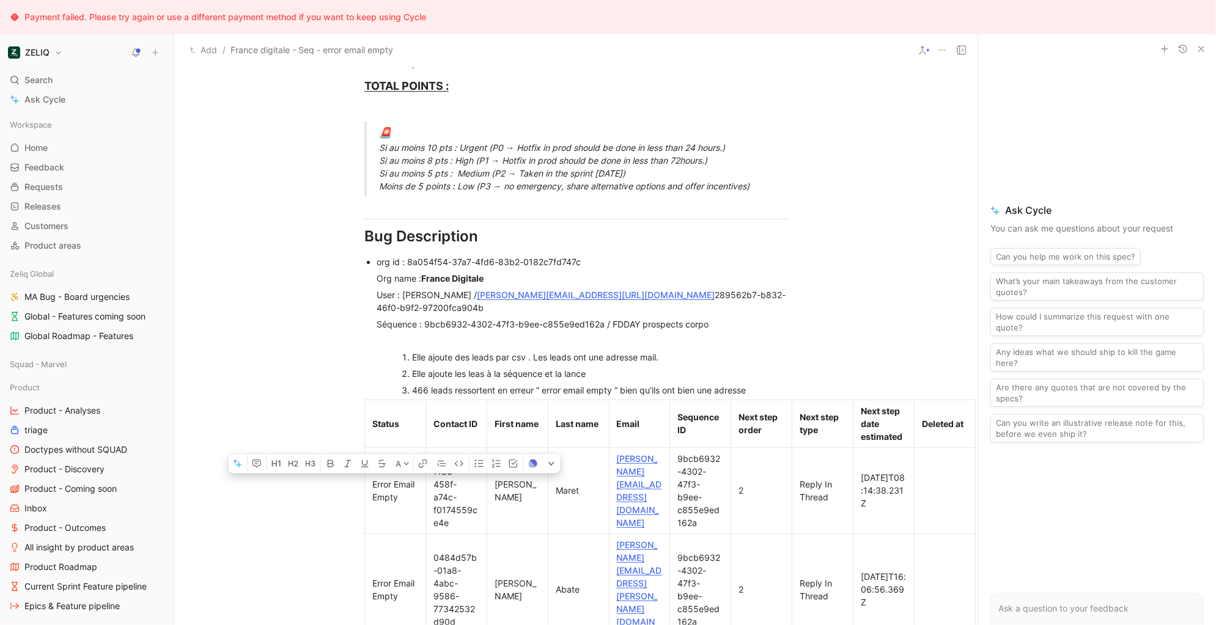
drag, startPoint x: 767, startPoint y: 380, endPoint x: 392, endPoint y: 254, distance: 395.3
click at [676, 367] on div "Elle ajoute les leas à la séquence et la lance" at bounding box center [588, 373] width 352 height 13
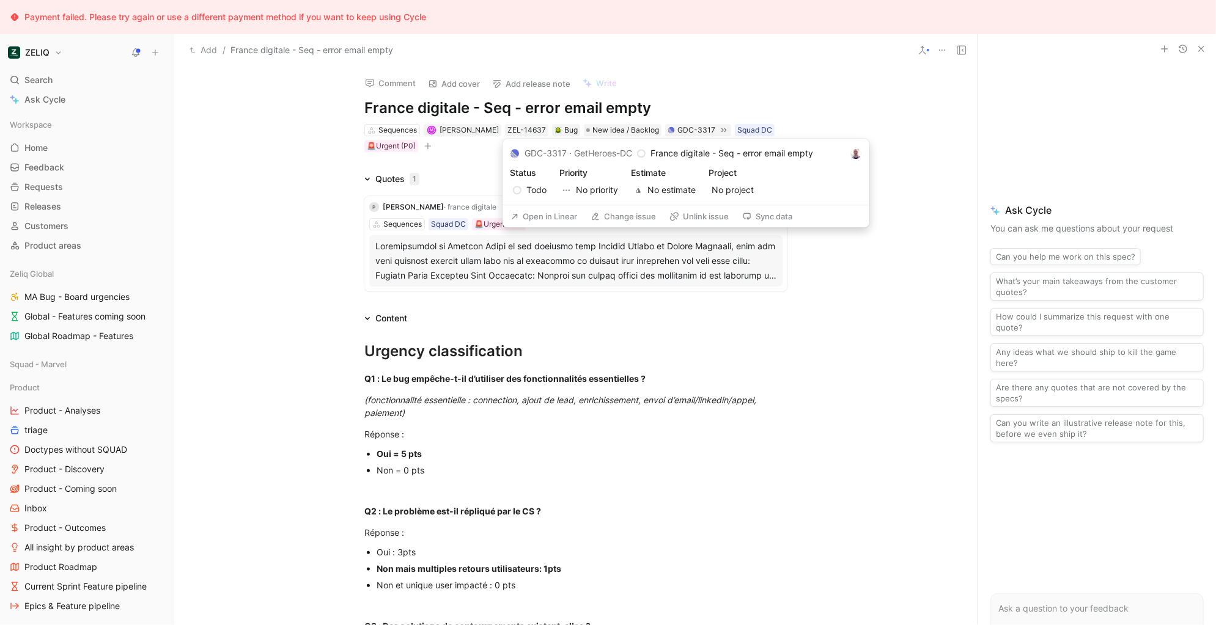
click at [553, 217] on button "Open in Linear" at bounding box center [544, 216] width 78 height 17
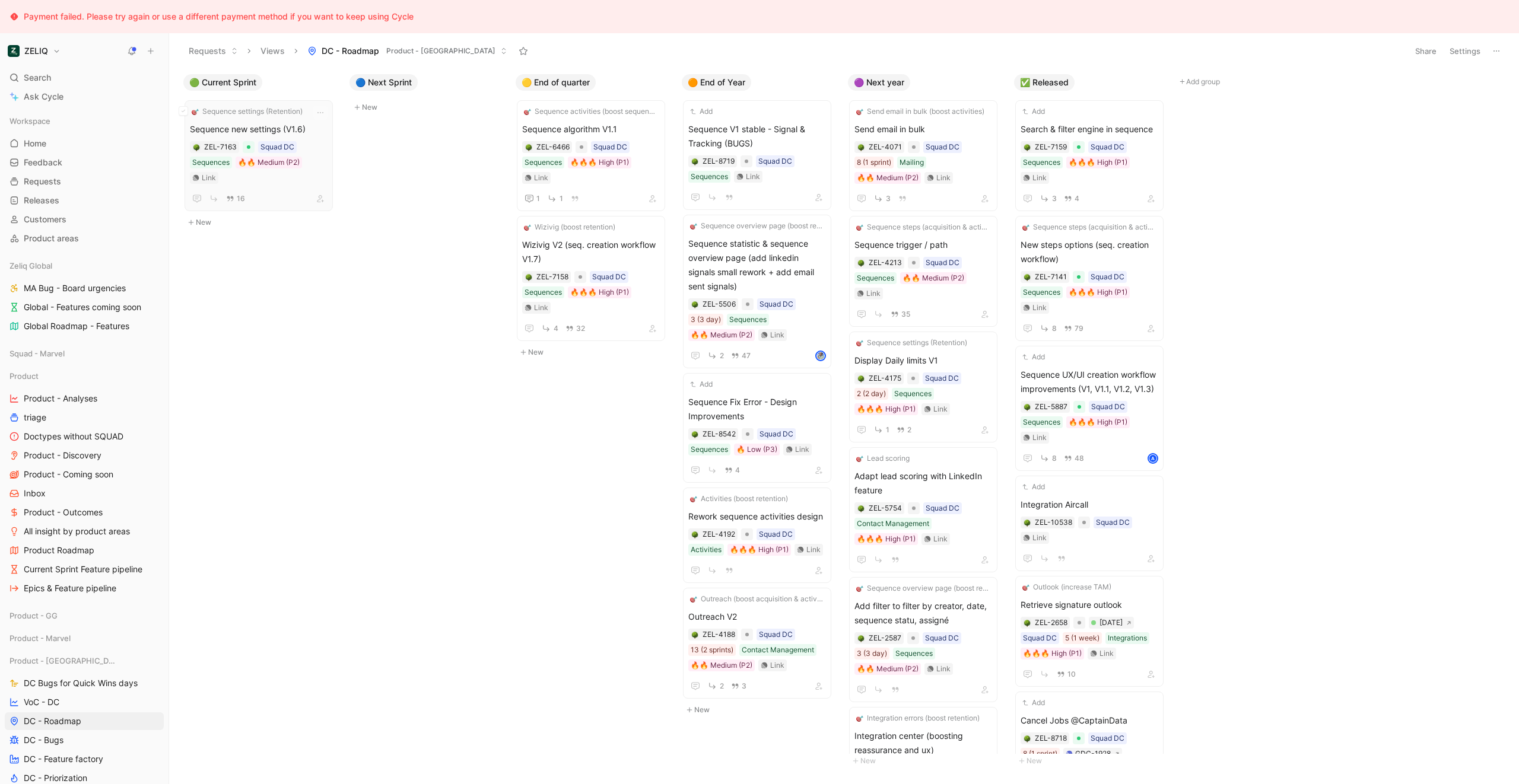
click at [257, 129] on span "Sequence new settings (V1.6)" at bounding box center [259, 129] width 138 height 15
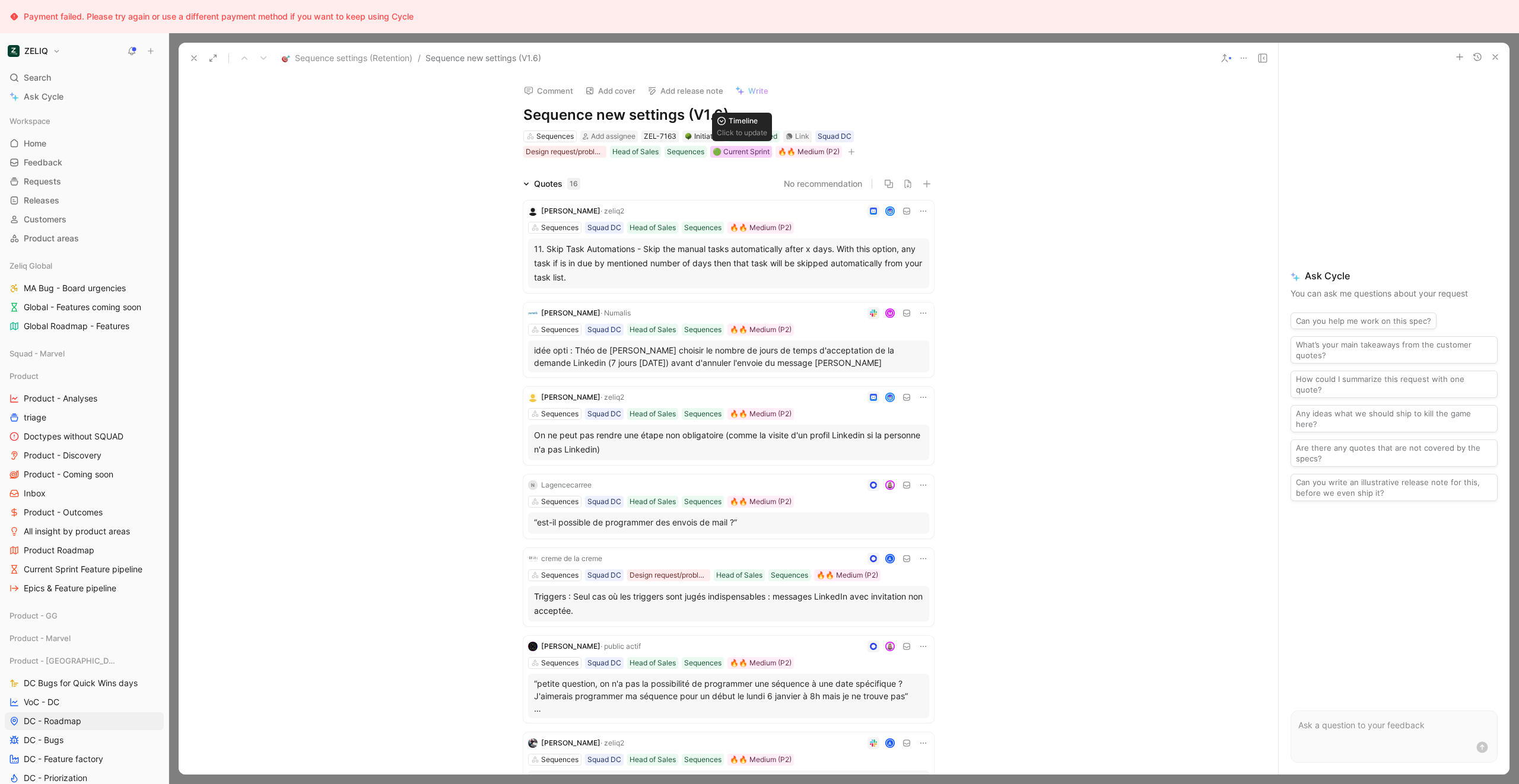
click at [748, 157] on div "🟢 Current Sprint" at bounding box center [741, 151] width 57 height 12
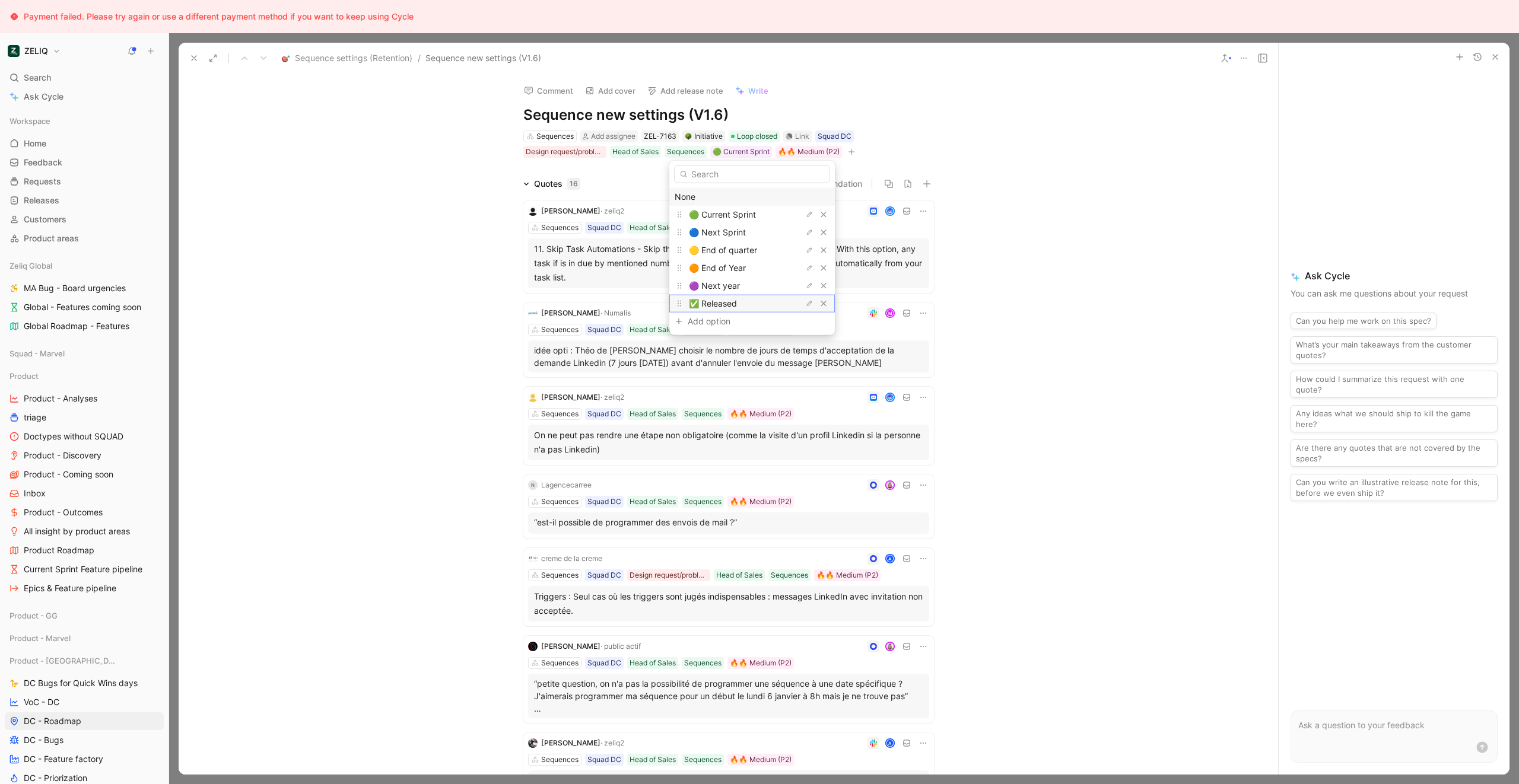
click at [724, 301] on span "✅ Released" at bounding box center [713, 304] width 49 height 10
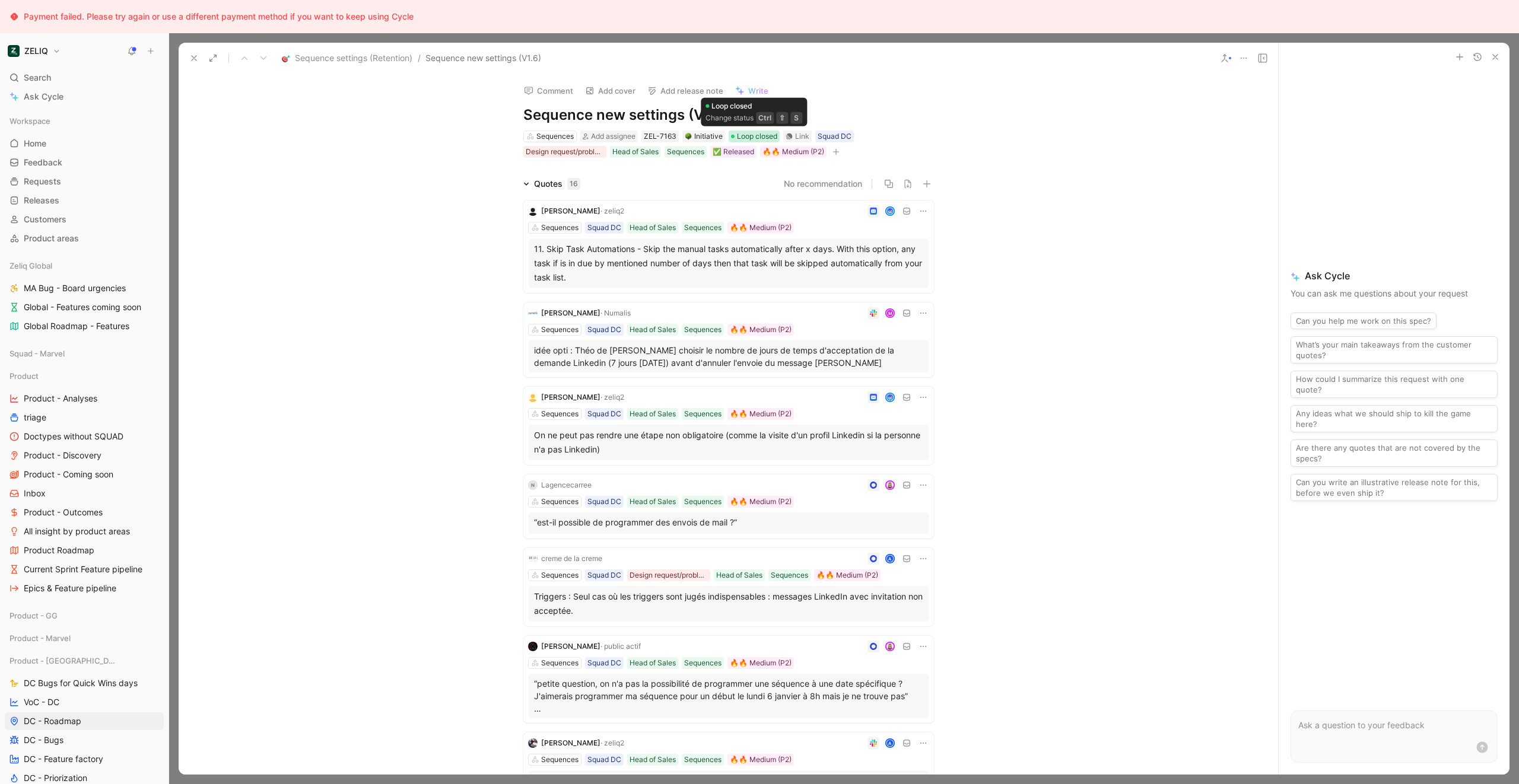
click at [764, 131] on span "Loop closed" at bounding box center [757, 136] width 41 height 12
click at [191, 53] on icon at bounding box center [194, 58] width 10 height 10
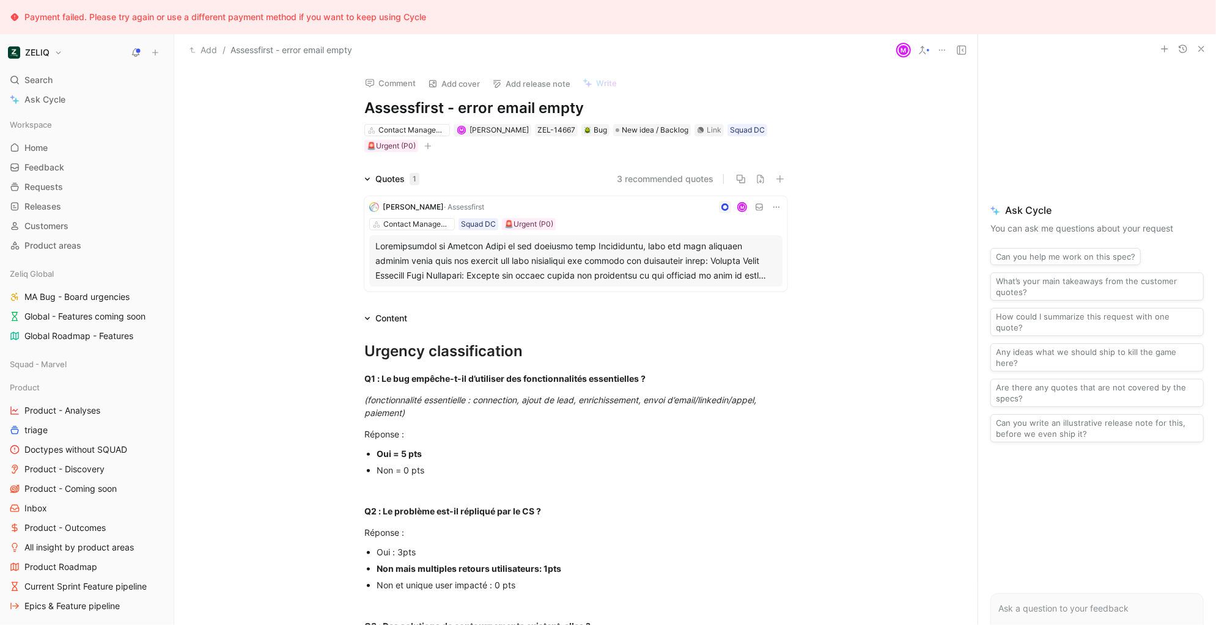
scroll to position [768, 0]
